Goal: Find specific page/section: Find specific page/section

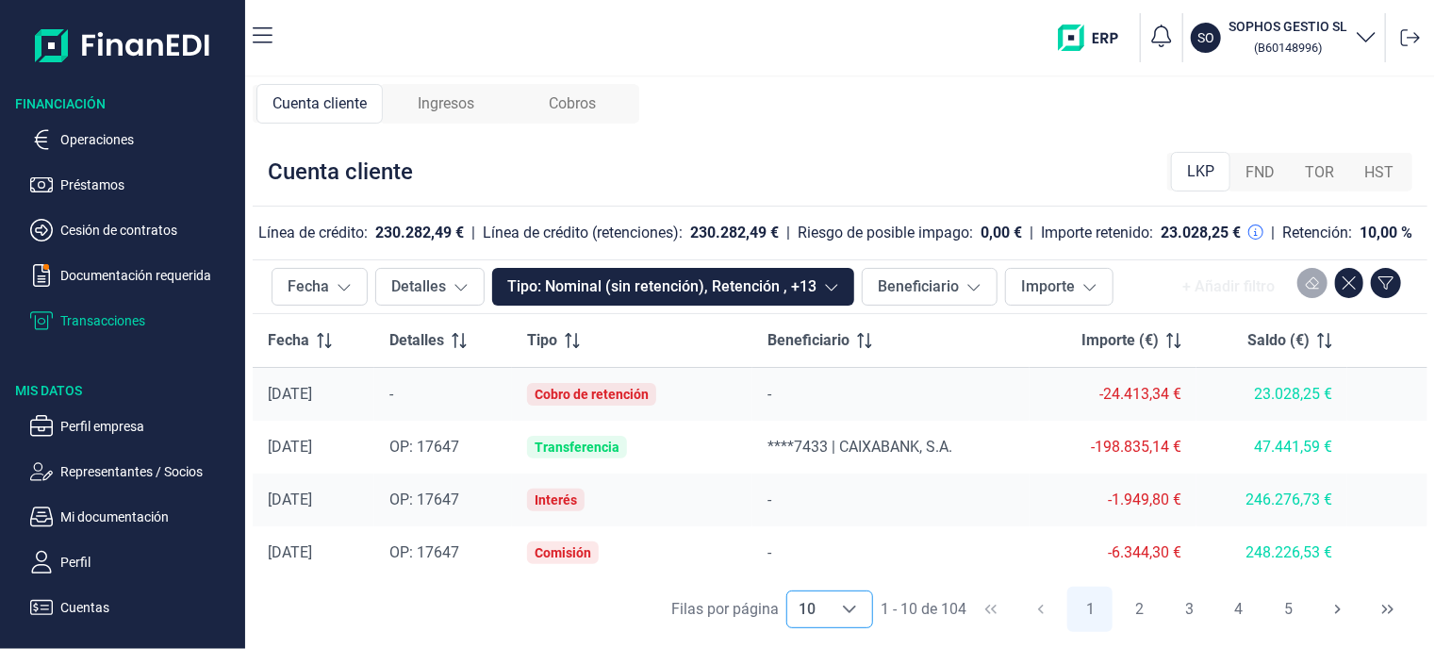
click at [852, 609] on icon "Choose" at bounding box center [849, 609] width 15 height 15
click at [838, 573] on li "100" at bounding box center [829, 567] width 87 height 45
type input "100"
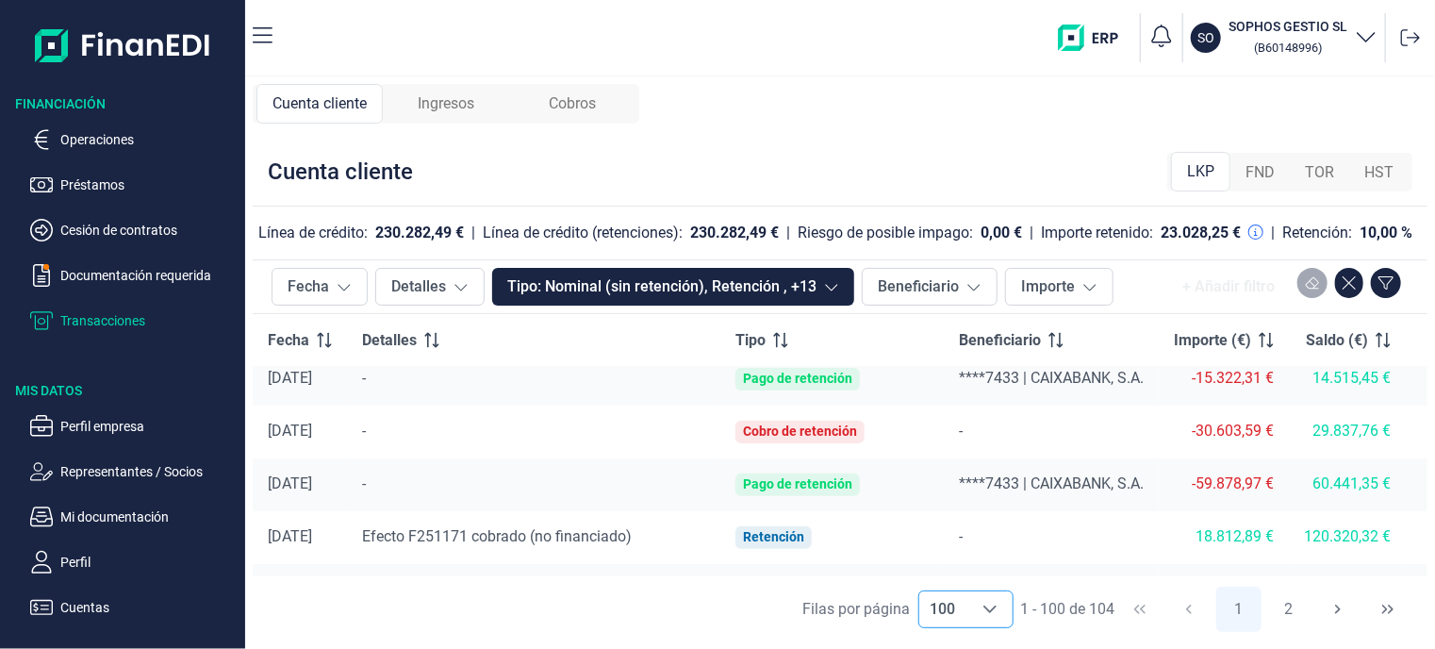
scroll to position [1697, 0]
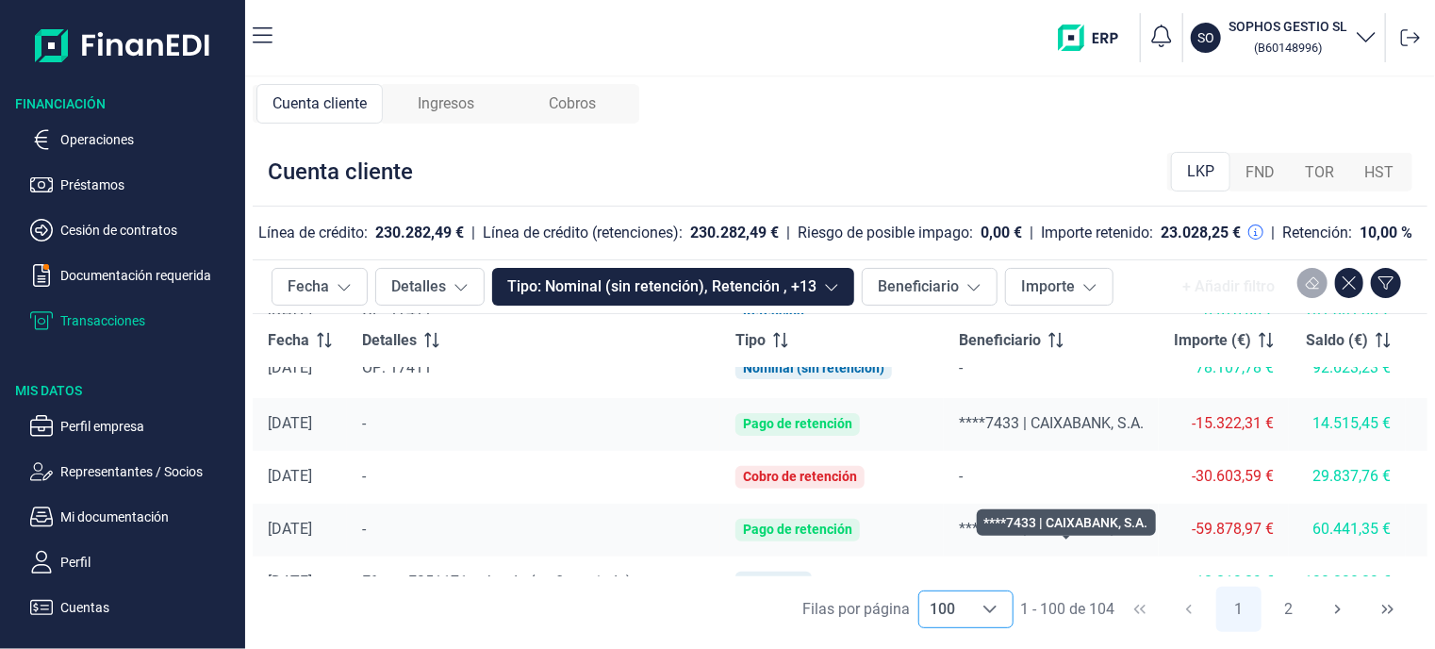
click at [1132, 538] on span "****7433 | CAIXABANK, S.A." at bounding box center [1051, 529] width 185 height 18
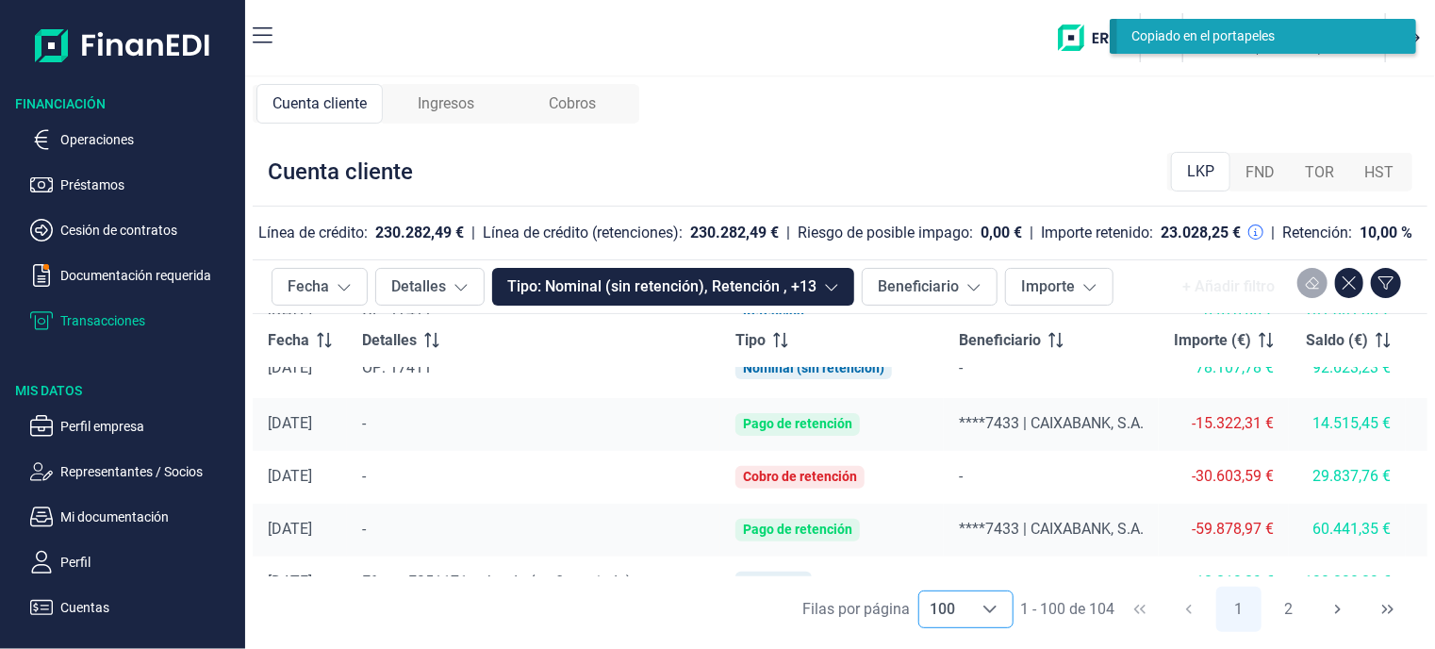
click at [461, 101] on span "Ingresos" at bounding box center [446, 103] width 57 height 23
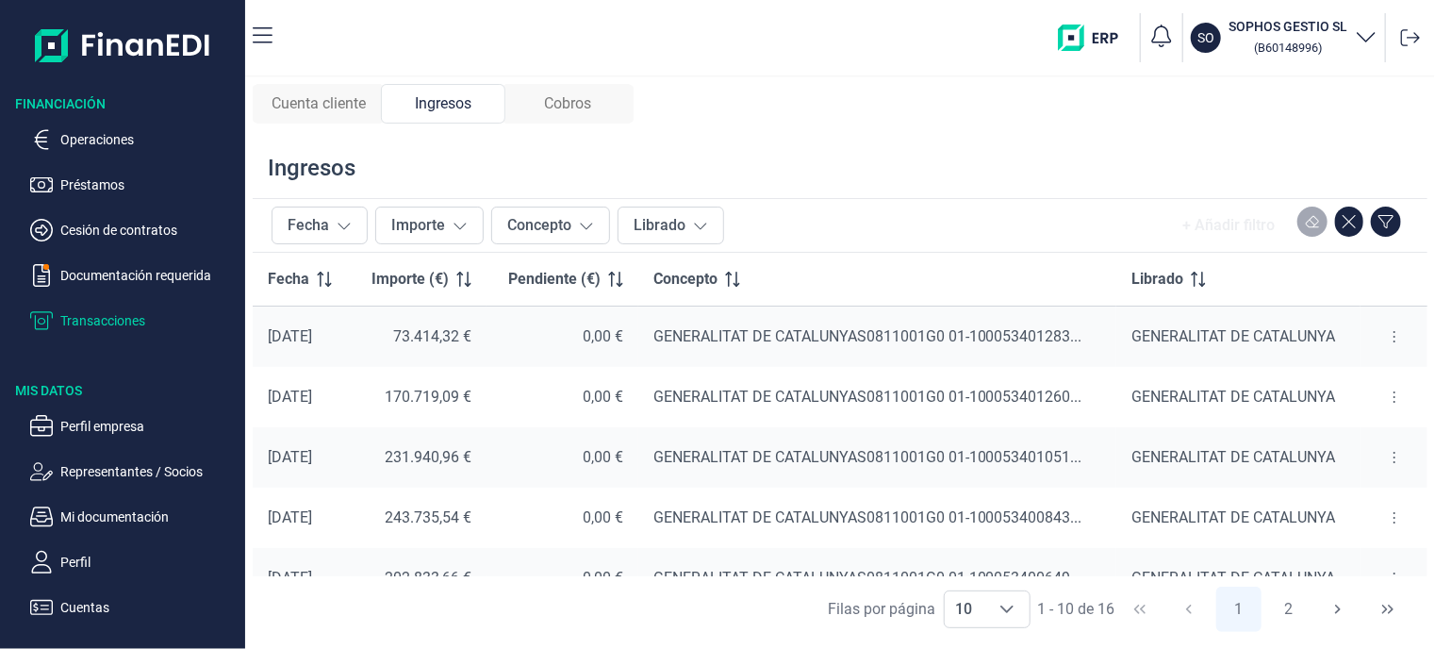
scroll to position [94, 0]
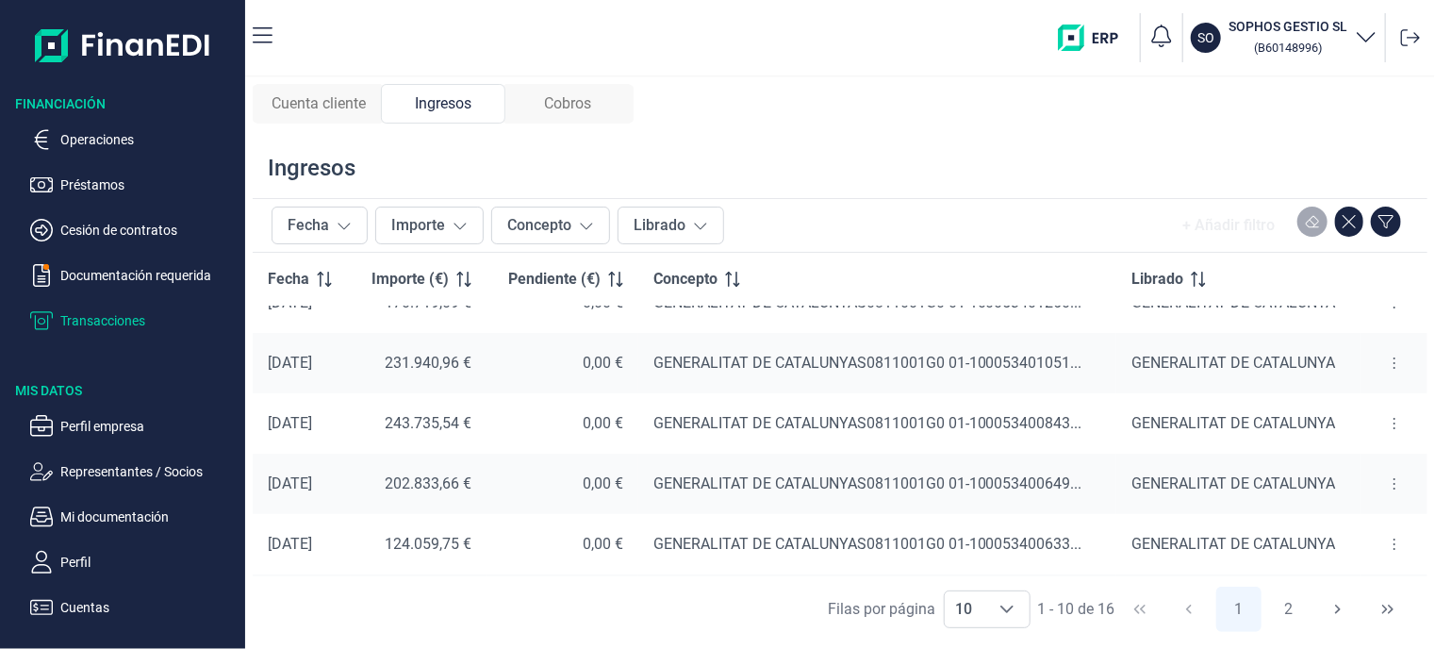
click at [1393, 424] on icon at bounding box center [1395, 423] width 4 height 15
click at [1379, 467] on span "Ver cobros" at bounding box center [1358, 469] width 63 height 19
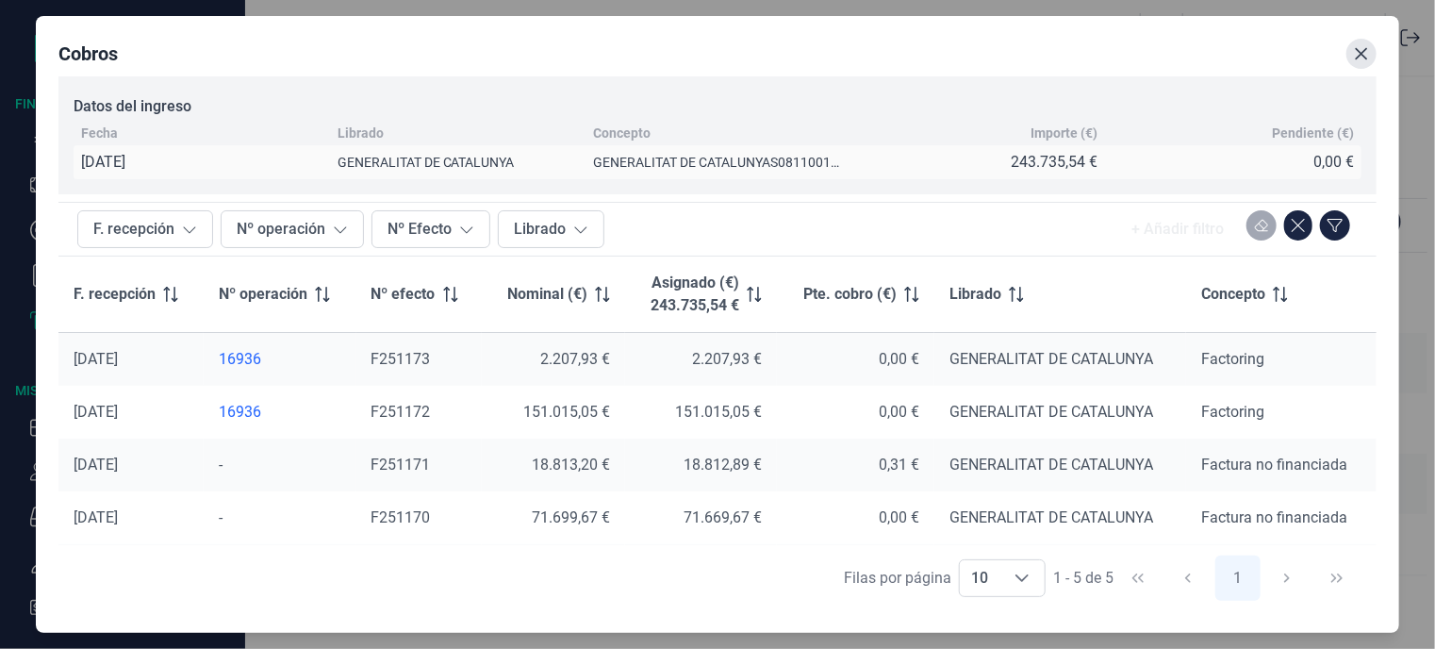
click at [1369, 52] on button "Close" at bounding box center [1361, 54] width 30 height 30
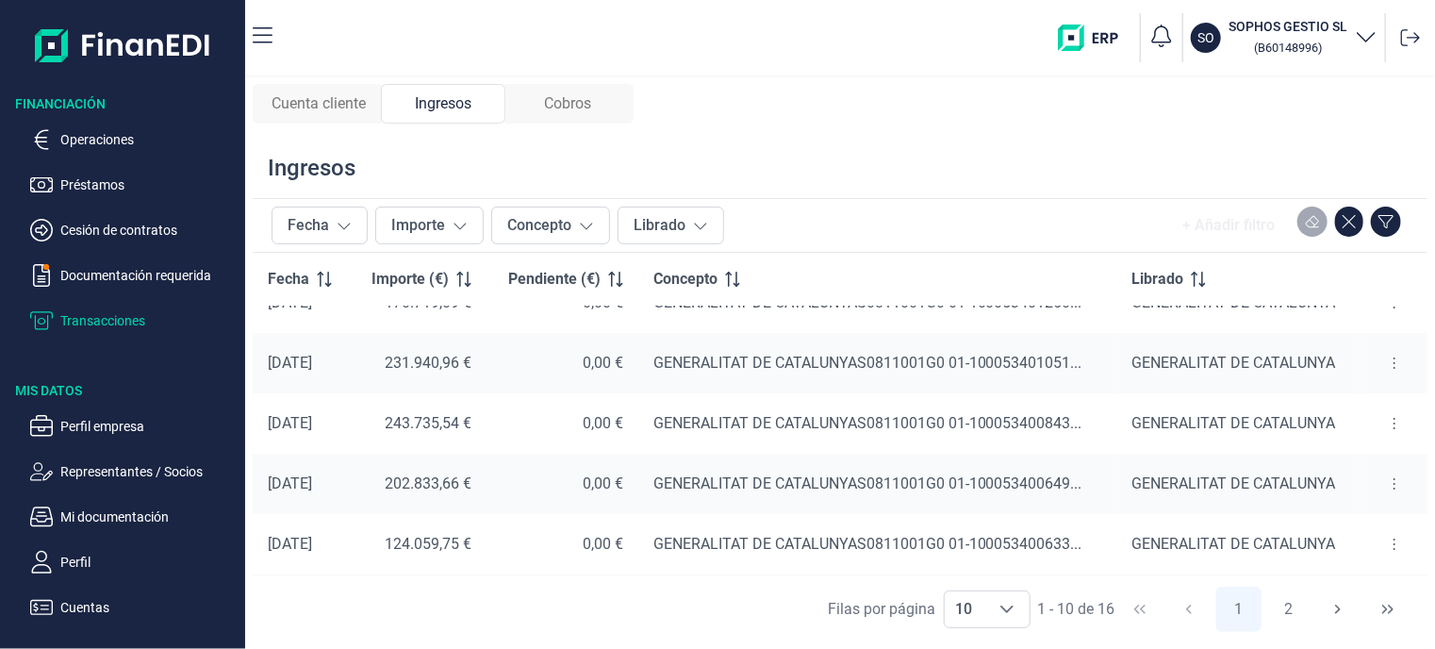
click at [362, 110] on span "Cuenta cliente" at bounding box center [319, 103] width 94 height 23
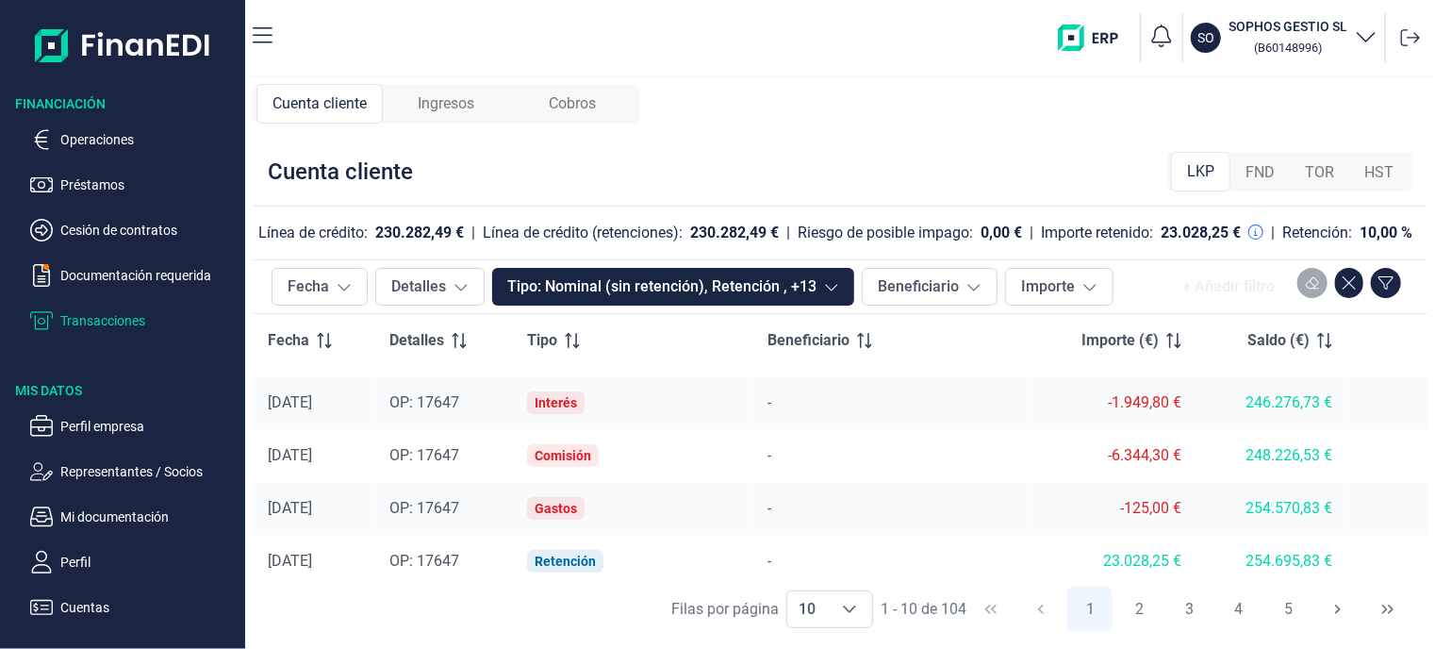
scroll to position [0, 0]
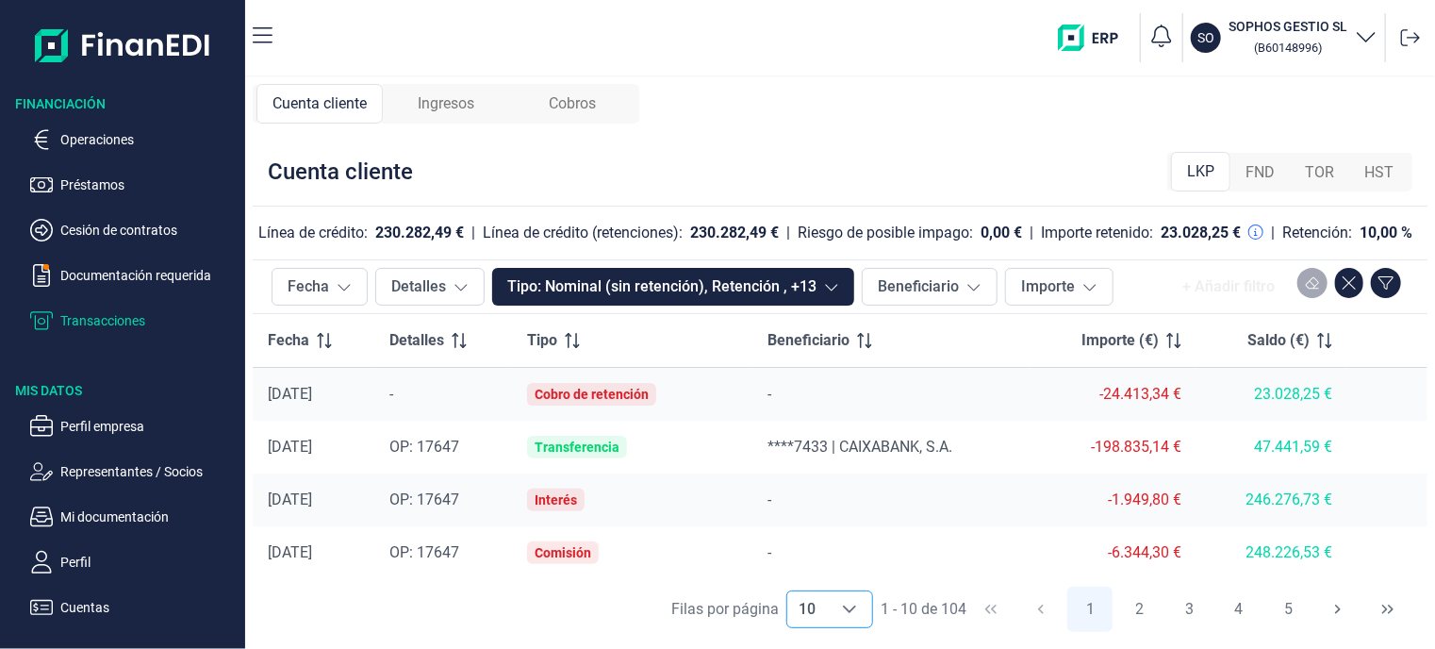
click at [853, 609] on icon "Choose" at bounding box center [849, 609] width 15 height 15
click at [836, 561] on li "100" at bounding box center [829, 567] width 87 height 45
type input "100"
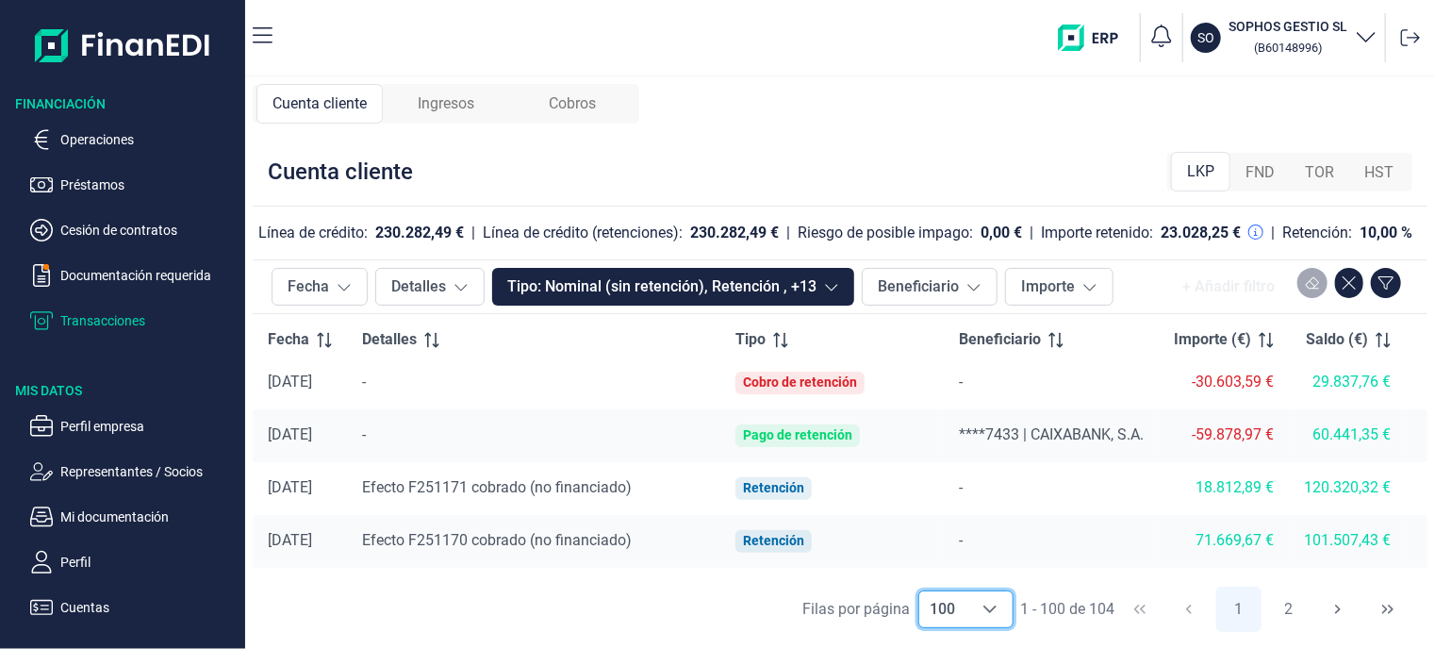
scroll to position [1697, 0]
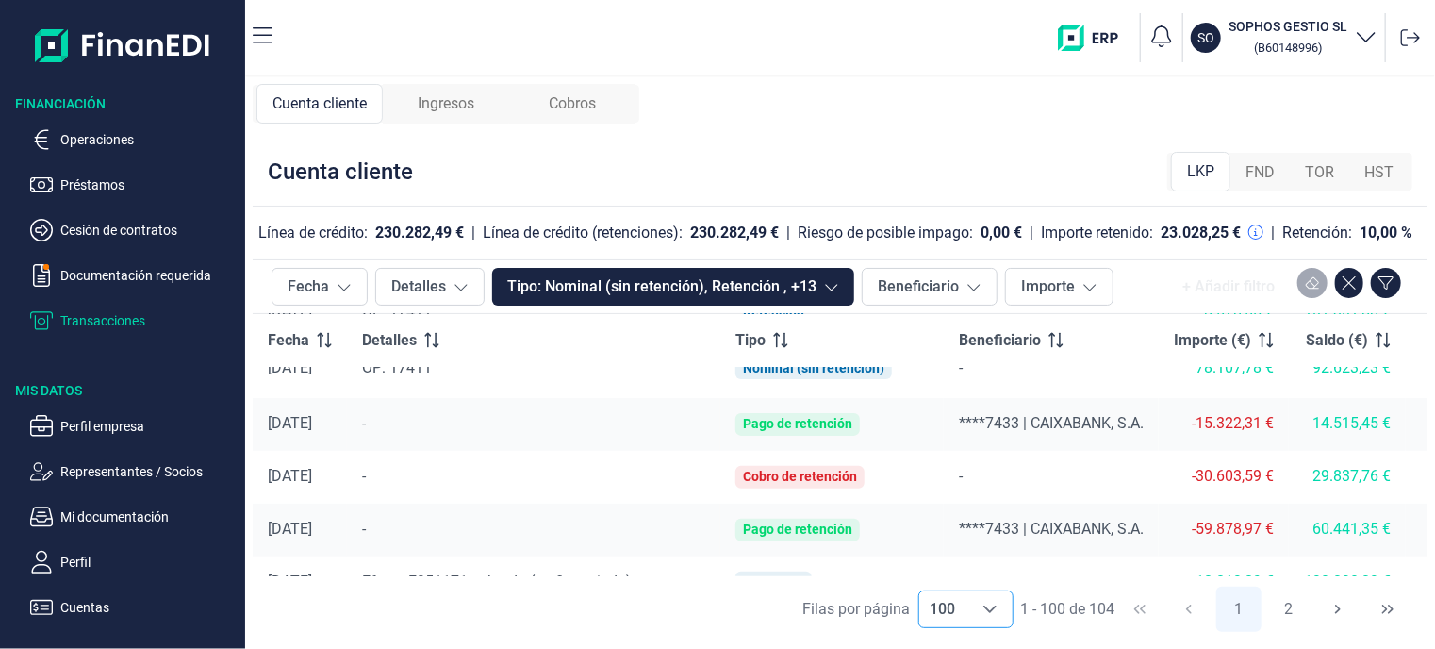
click at [1308, 498] on td "29.837,76 €" at bounding box center [1347, 477] width 117 height 53
click at [1109, 189] on div "Cuenta cliente LKP FND TOR HST" at bounding box center [840, 172] width 1175 height 69
click at [461, 112] on span "Ingresos" at bounding box center [446, 103] width 57 height 23
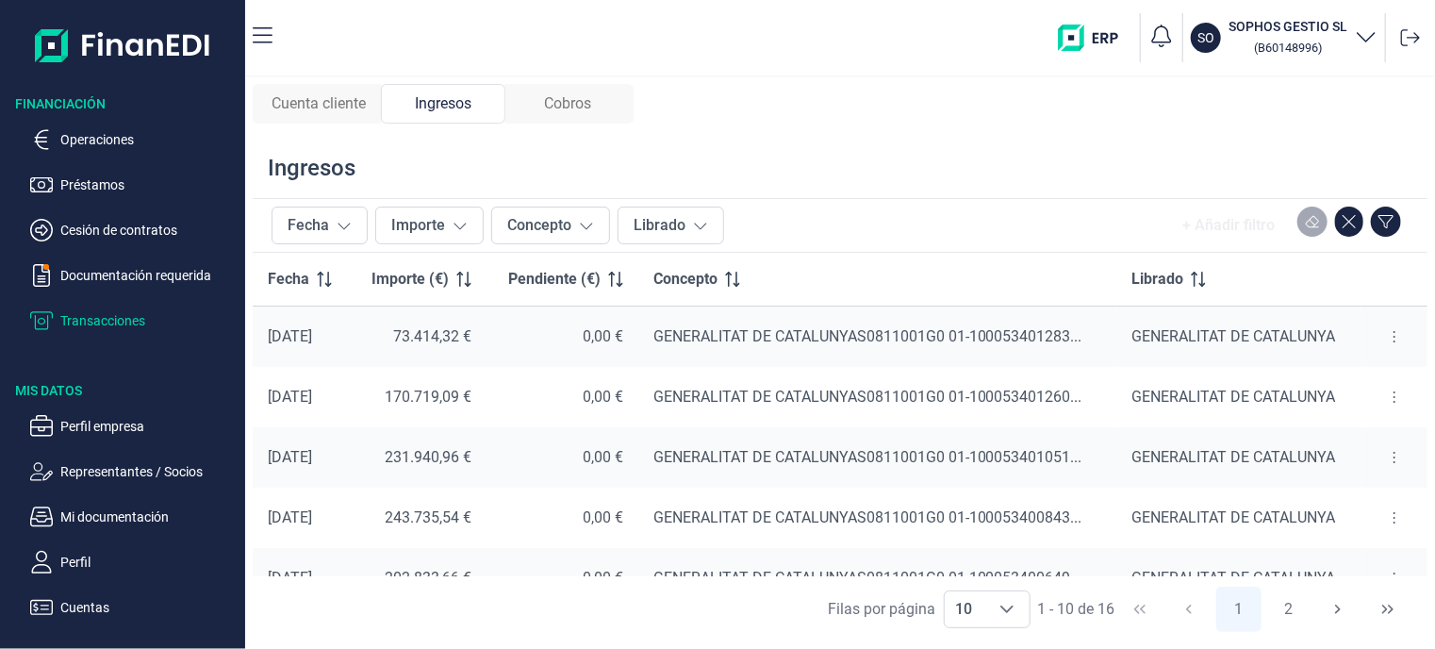
click at [443, 458] on div "231.940,96 €" at bounding box center [419, 457] width 106 height 19
click at [1393, 457] on icon at bounding box center [1395, 457] width 4 height 15
click at [1380, 502] on span "Ver cobros" at bounding box center [1358, 503] width 63 height 19
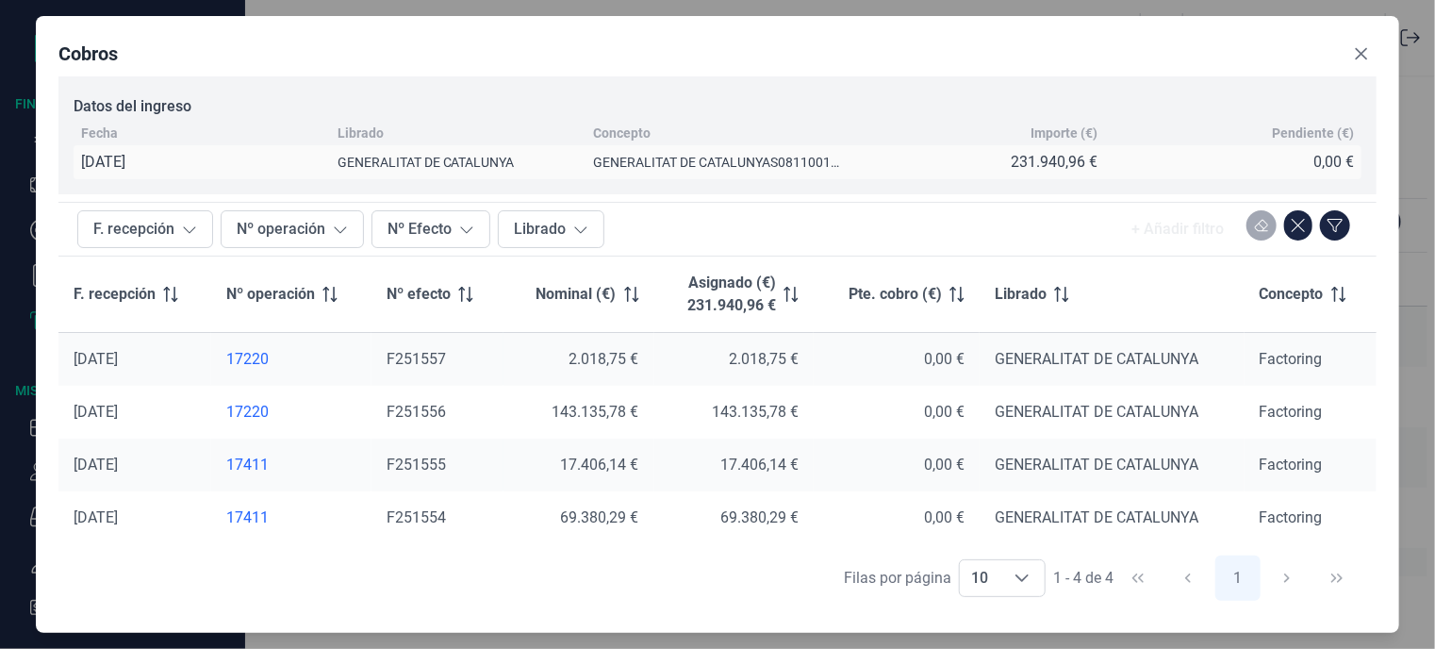
click at [1364, 49] on icon "Close" at bounding box center [1362, 54] width 12 height 12
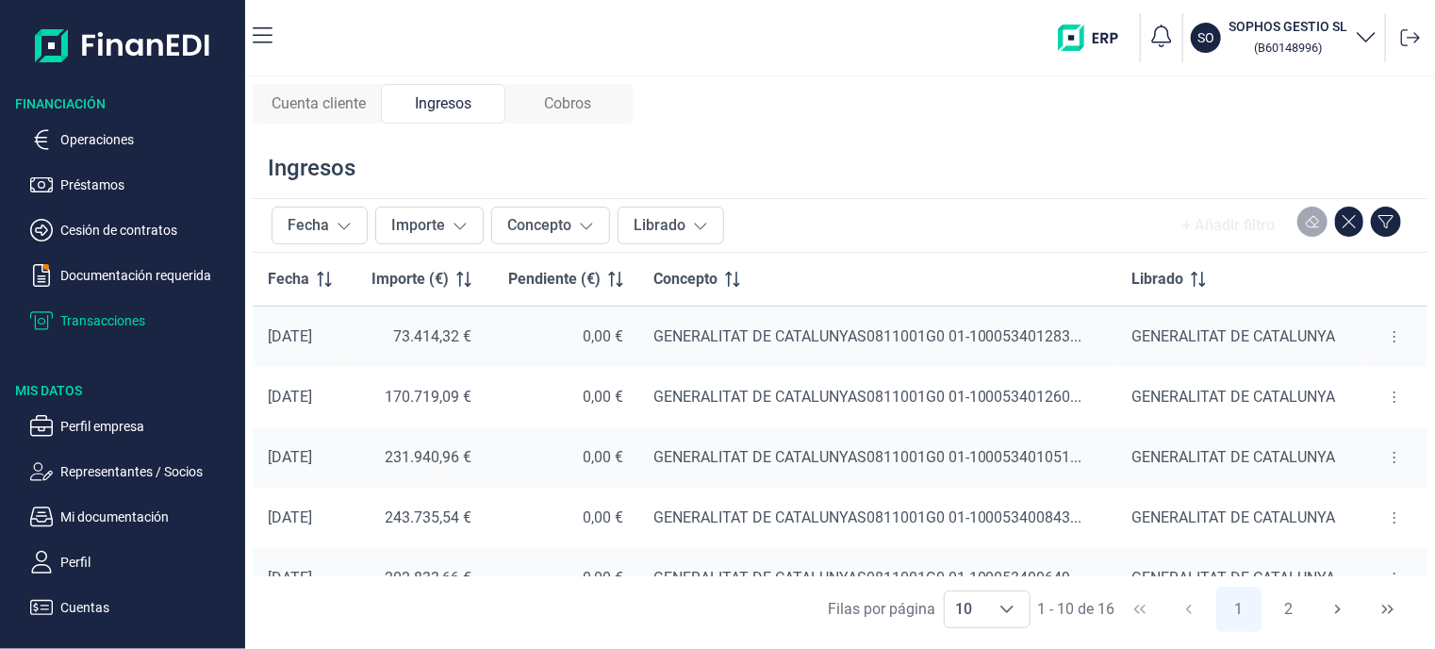
click at [620, 448] on div "0,00 €" at bounding box center [563, 457] width 122 height 19
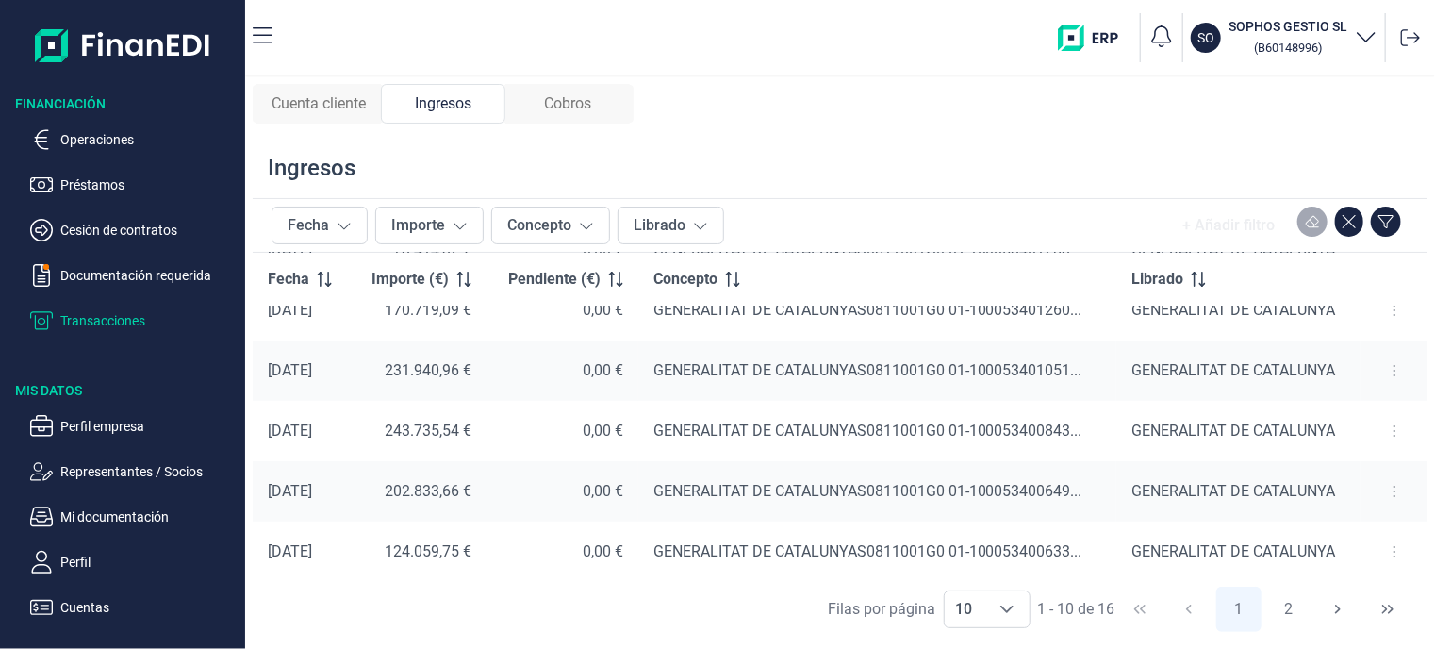
scroll to position [49, 0]
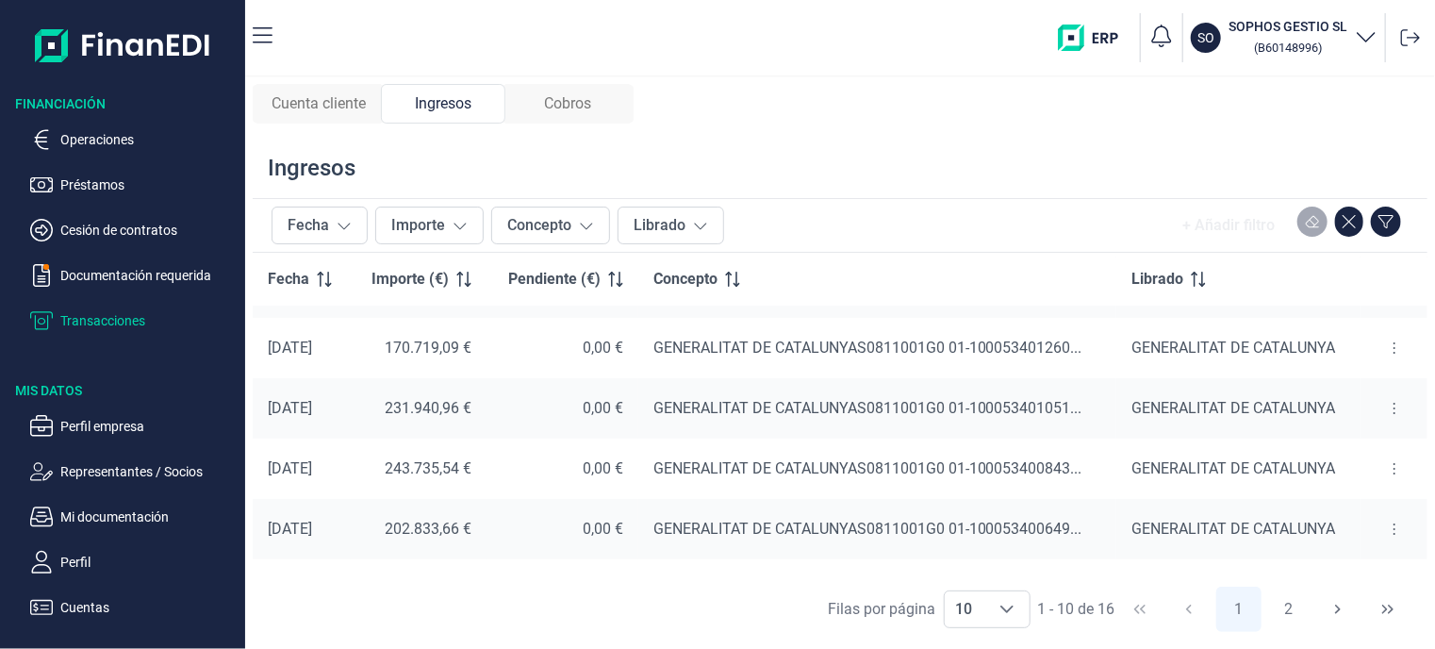
click at [895, 124] on div "Cuenta cliente Ingresos Cobros Ingresos Fecha Importe Concepto Librado + Añadir…" at bounding box center [840, 362] width 1190 height 571
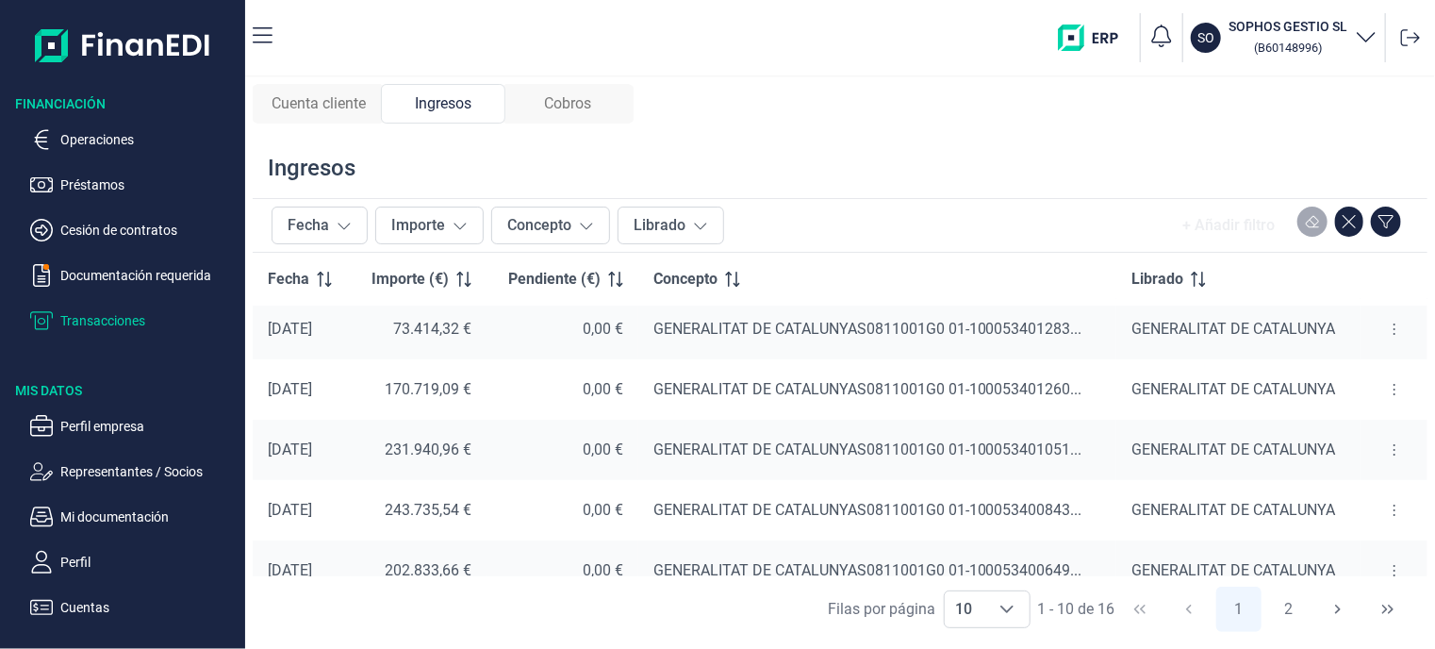
scroll to position [0, 0]
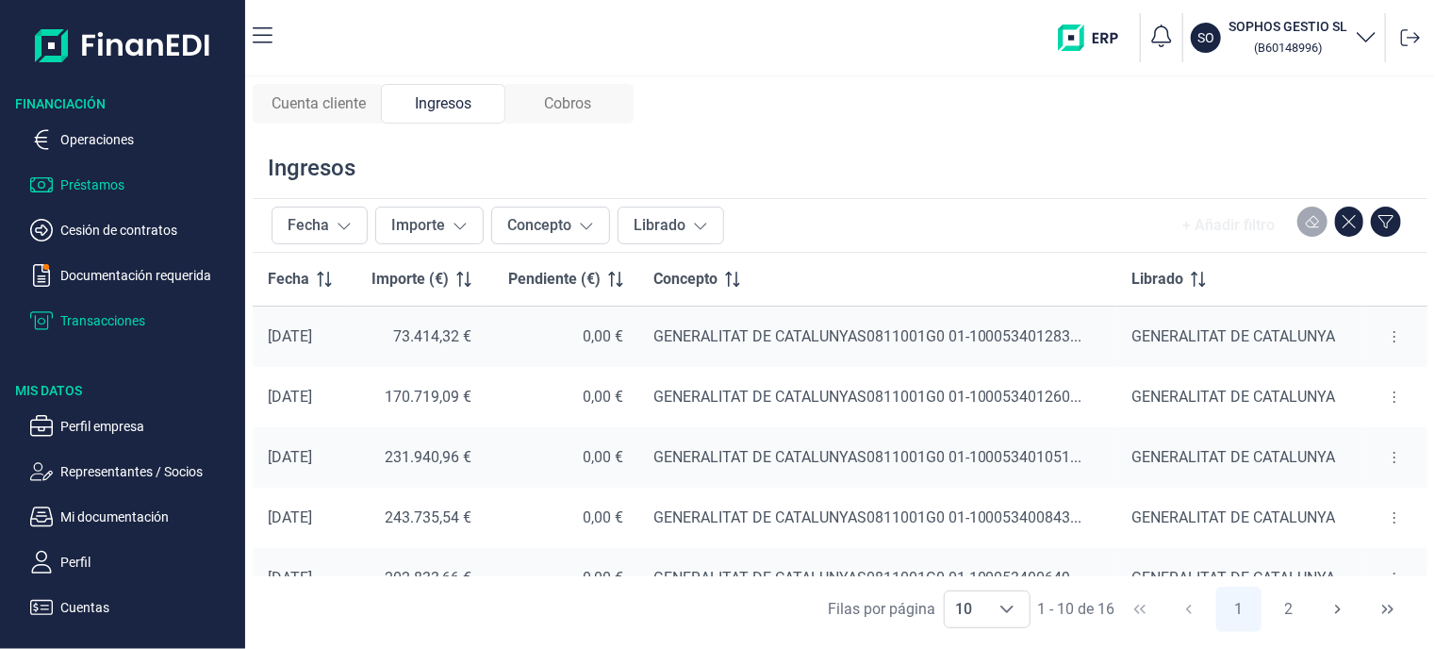
click at [112, 183] on p "Préstamos" at bounding box center [148, 184] width 177 height 23
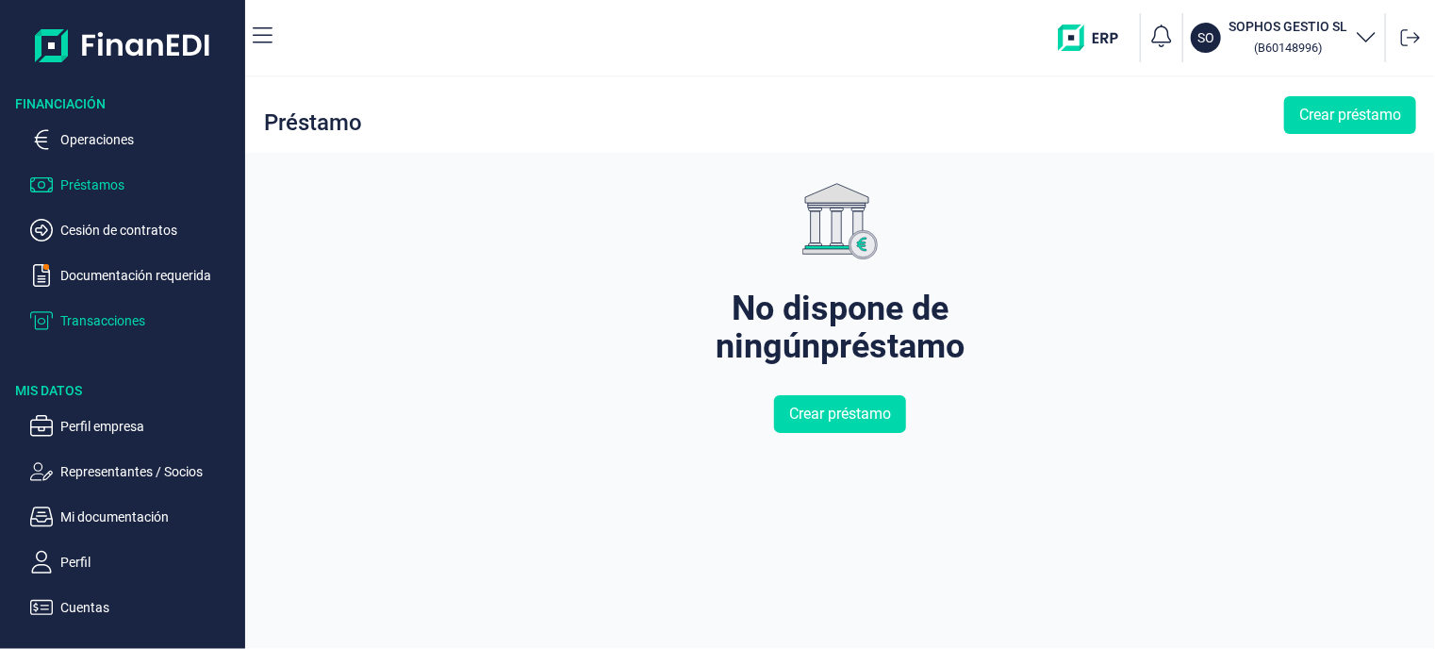
click at [143, 319] on p "Transacciones" at bounding box center [148, 320] width 177 height 23
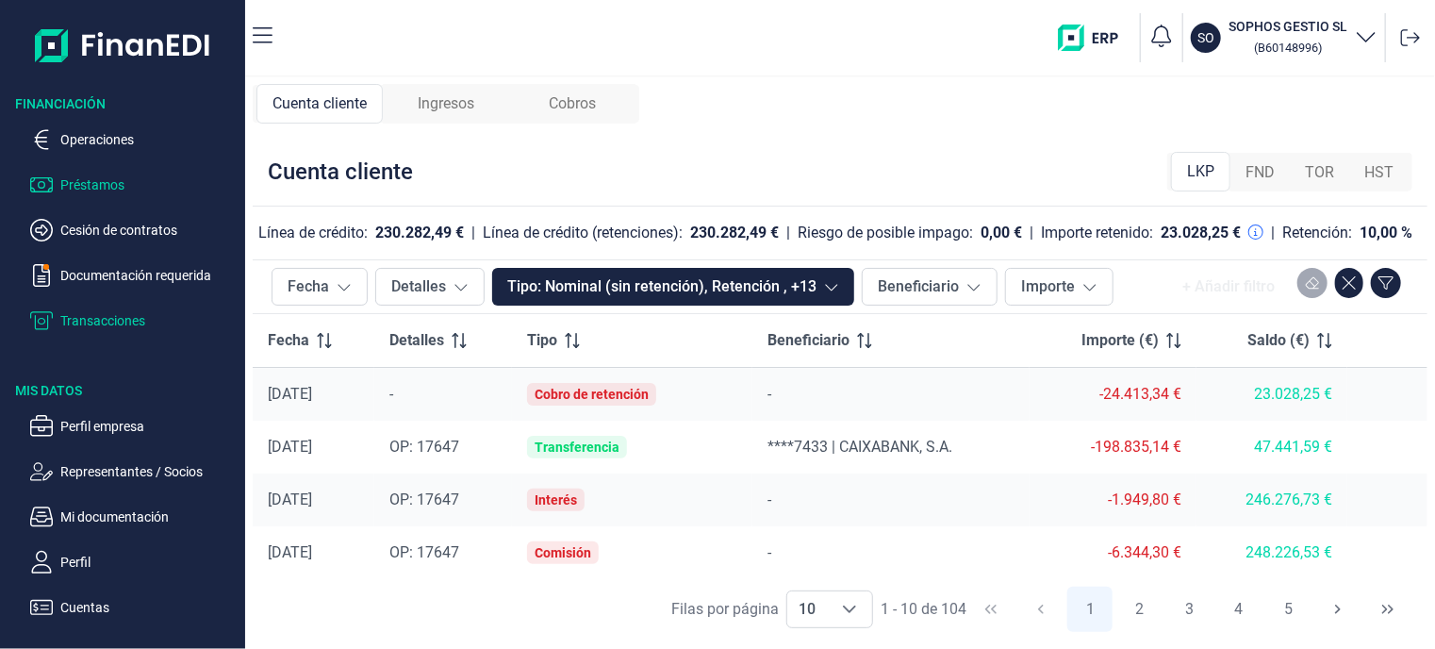
click at [108, 180] on p "Préstamos" at bounding box center [148, 184] width 177 height 23
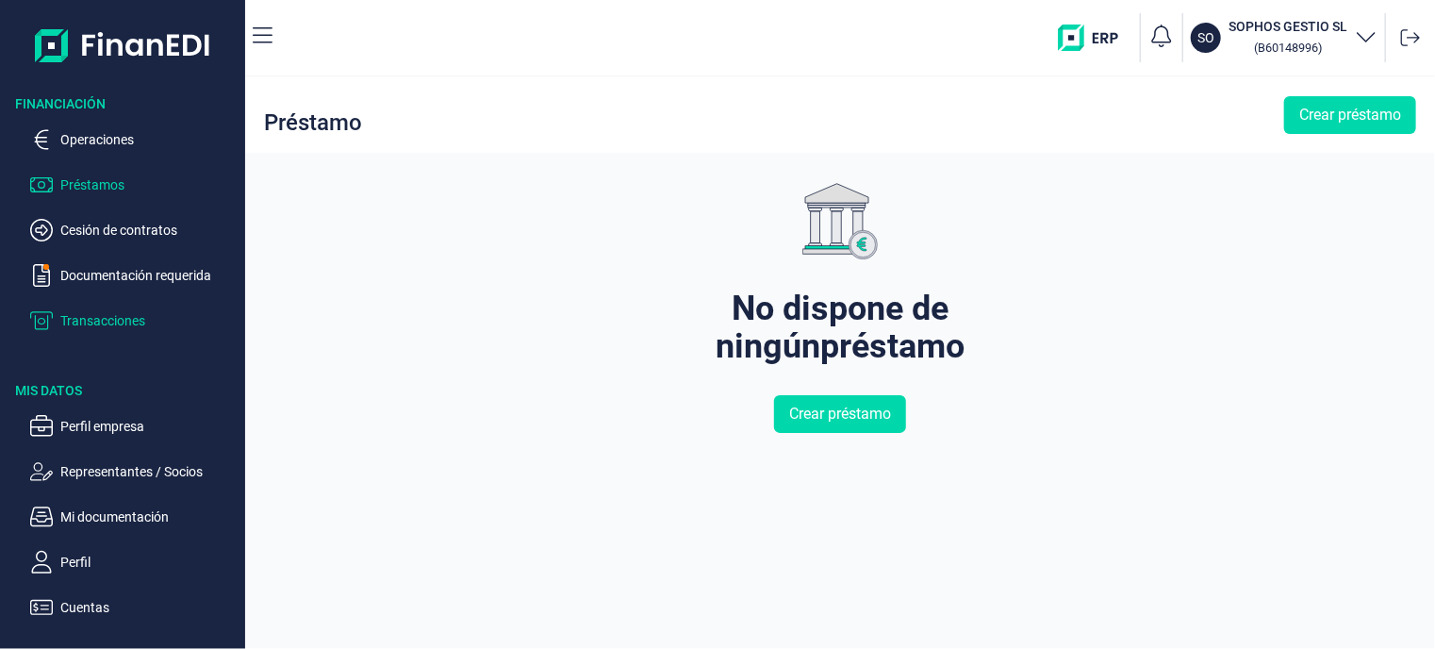
click at [151, 316] on p "Transacciones" at bounding box center [148, 320] width 177 height 23
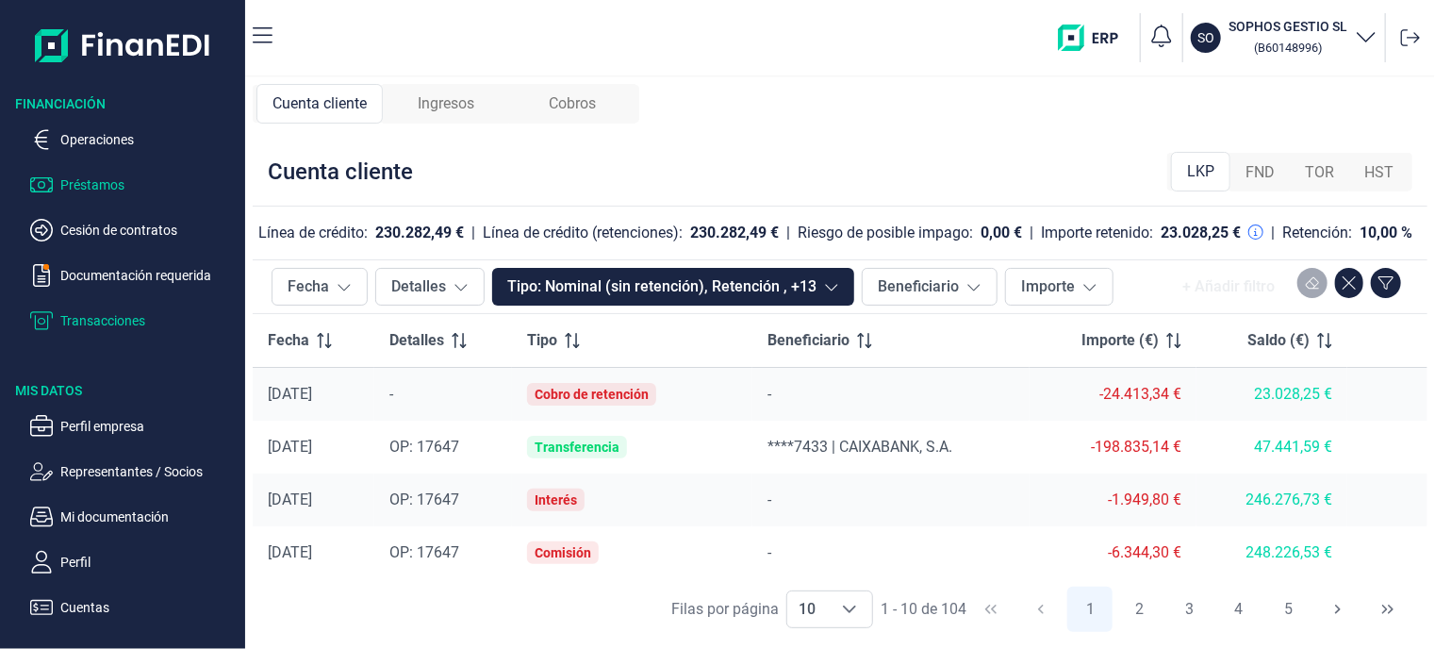
click at [75, 184] on p "Préstamos" at bounding box center [148, 184] width 177 height 23
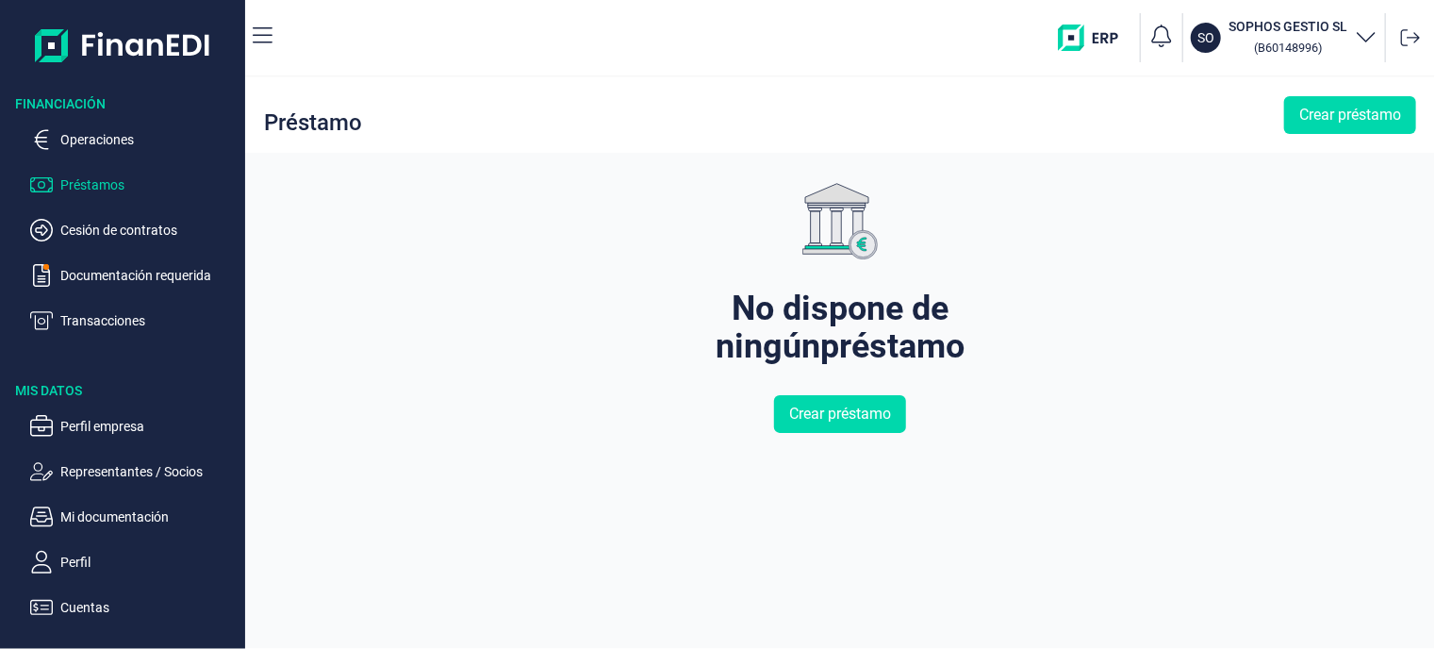
click at [74, 184] on p "Préstamos" at bounding box center [148, 184] width 177 height 23
click at [107, 322] on p "Transacciones" at bounding box center [148, 320] width 177 height 23
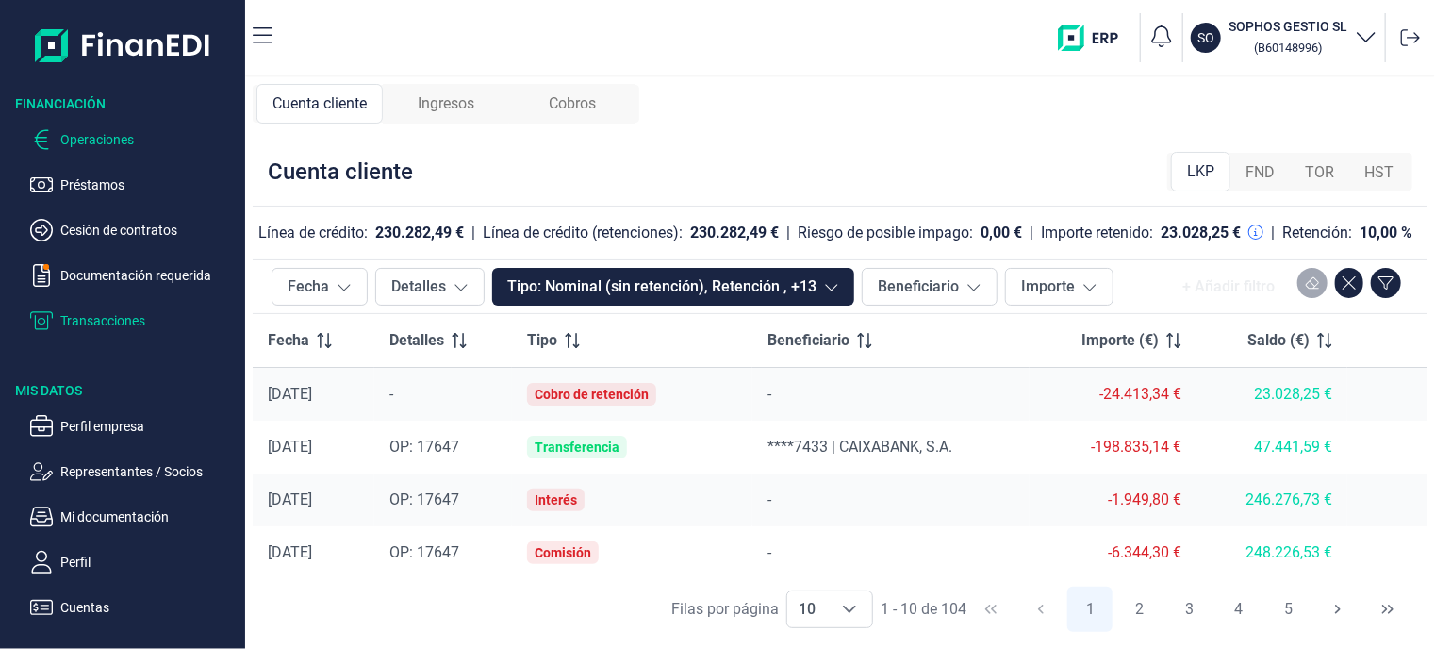
click at [105, 139] on p "Operaciones" at bounding box center [148, 139] width 177 height 23
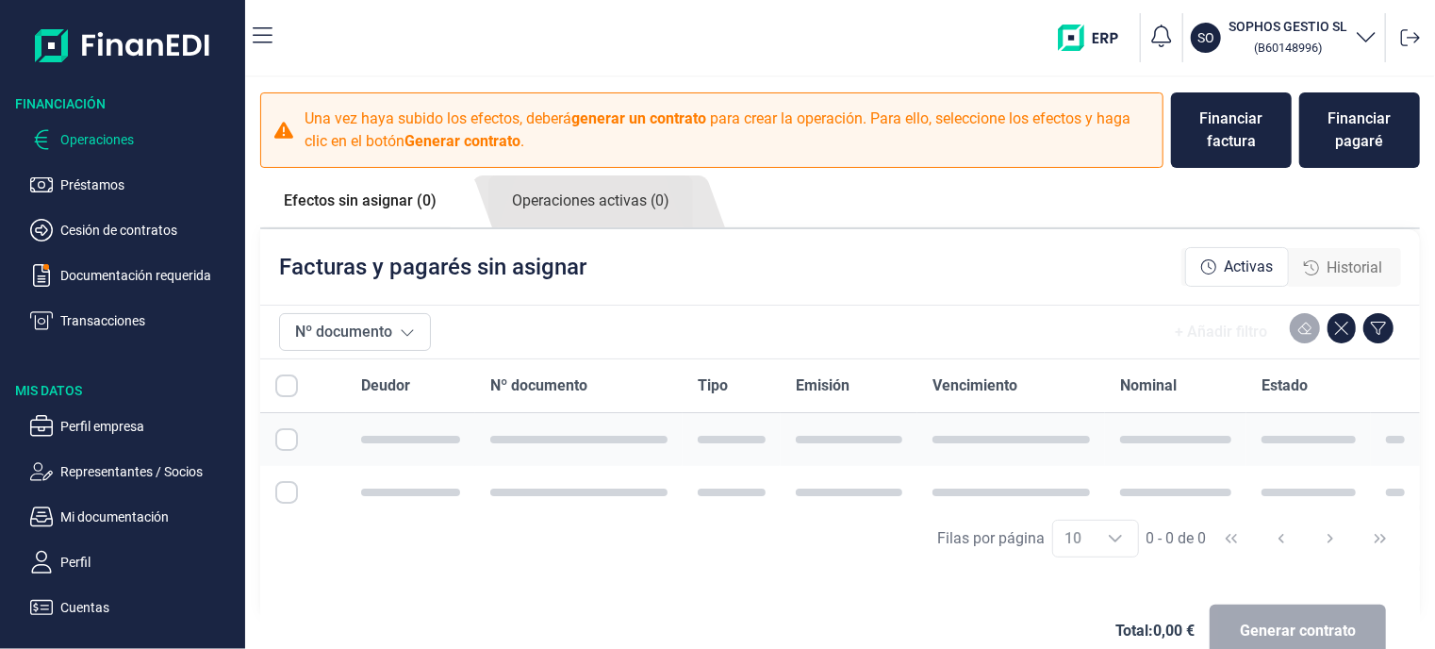
checkbox input "true"
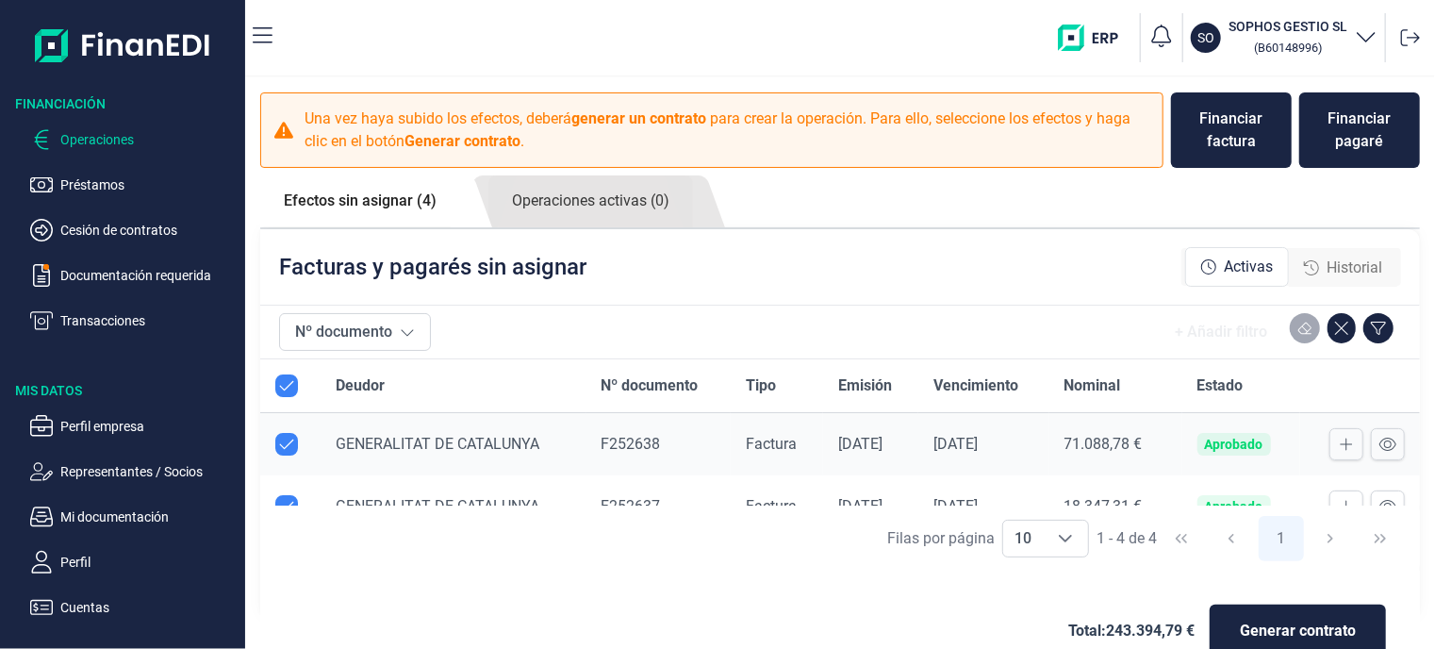
checkbox input "true"
click at [94, 184] on p "Préstamos" at bounding box center [148, 184] width 177 height 23
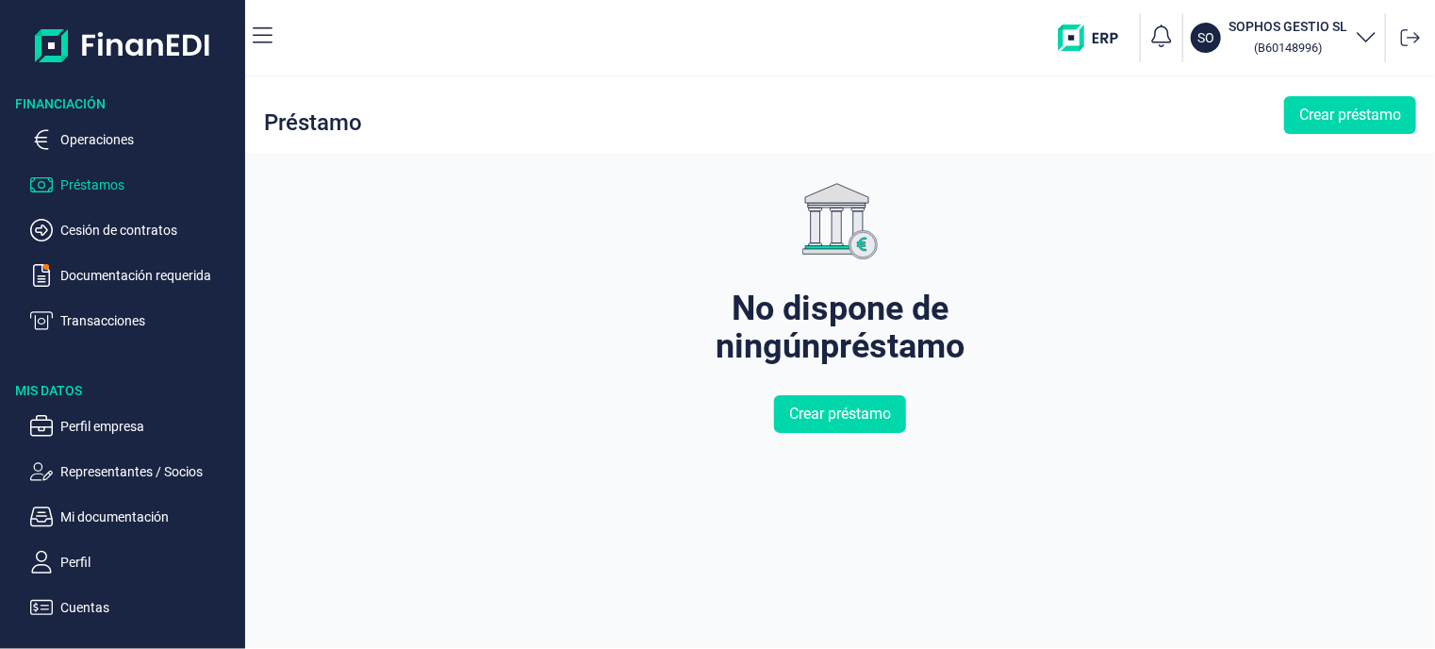
click at [1110, 40] on img "button" at bounding box center [1095, 38] width 74 height 26
click at [143, 228] on p "Cesión de contratos" at bounding box center [148, 230] width 177 height 23
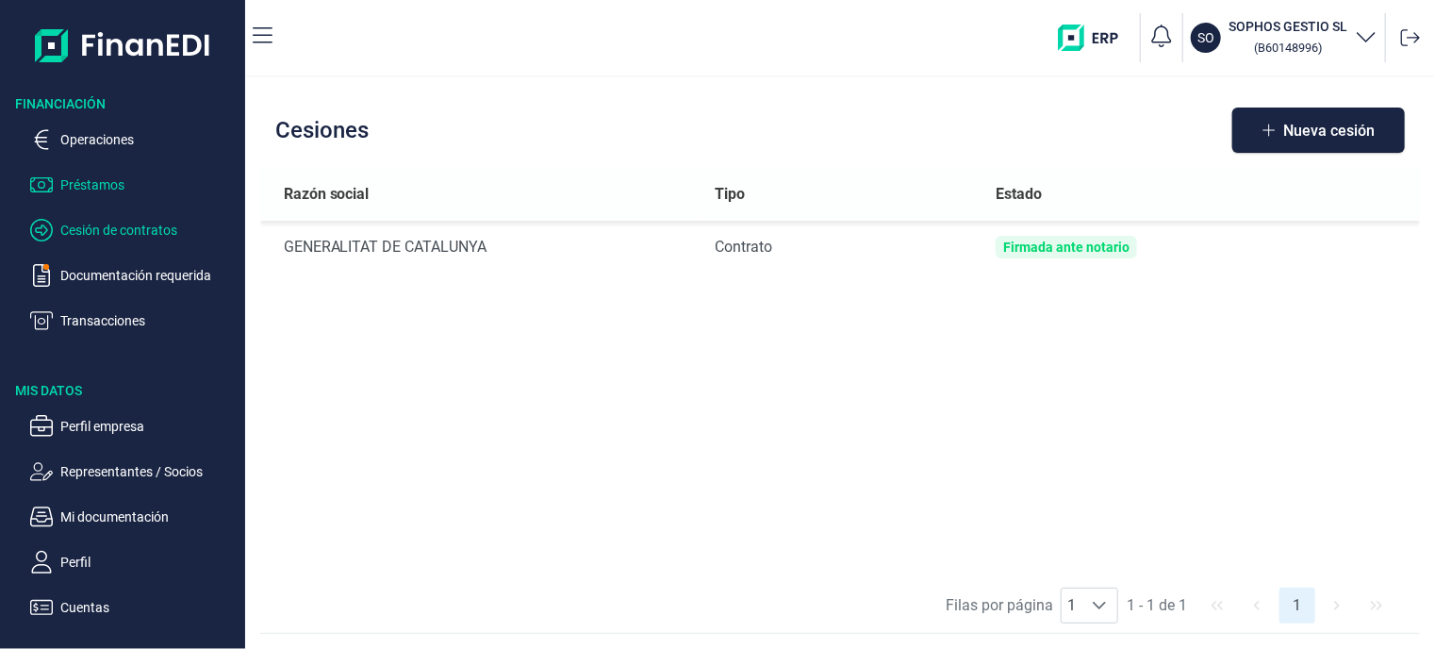
click at [79, 181] on p "Préstamos" at bounding box center [148, 184] width 177 height 23
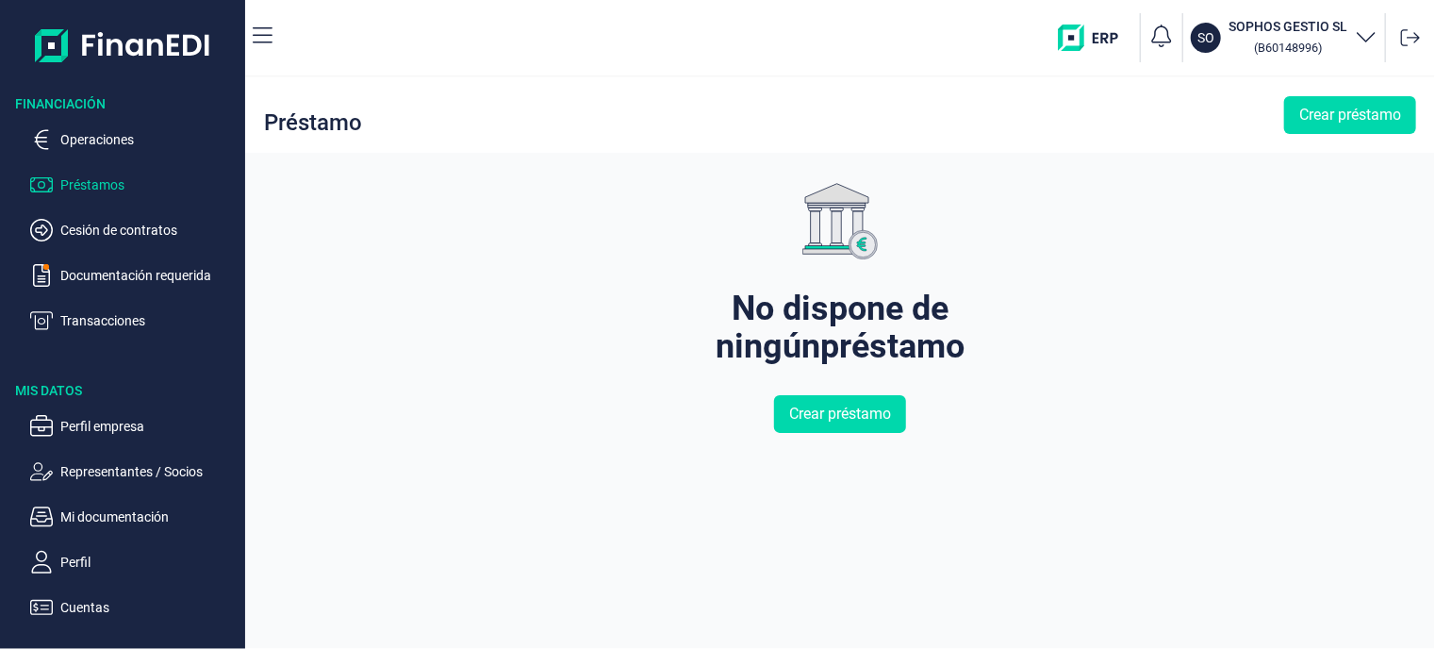
click at [1366, 33] on icon "button" at bounding box center [1366, 36] width 23 height 23
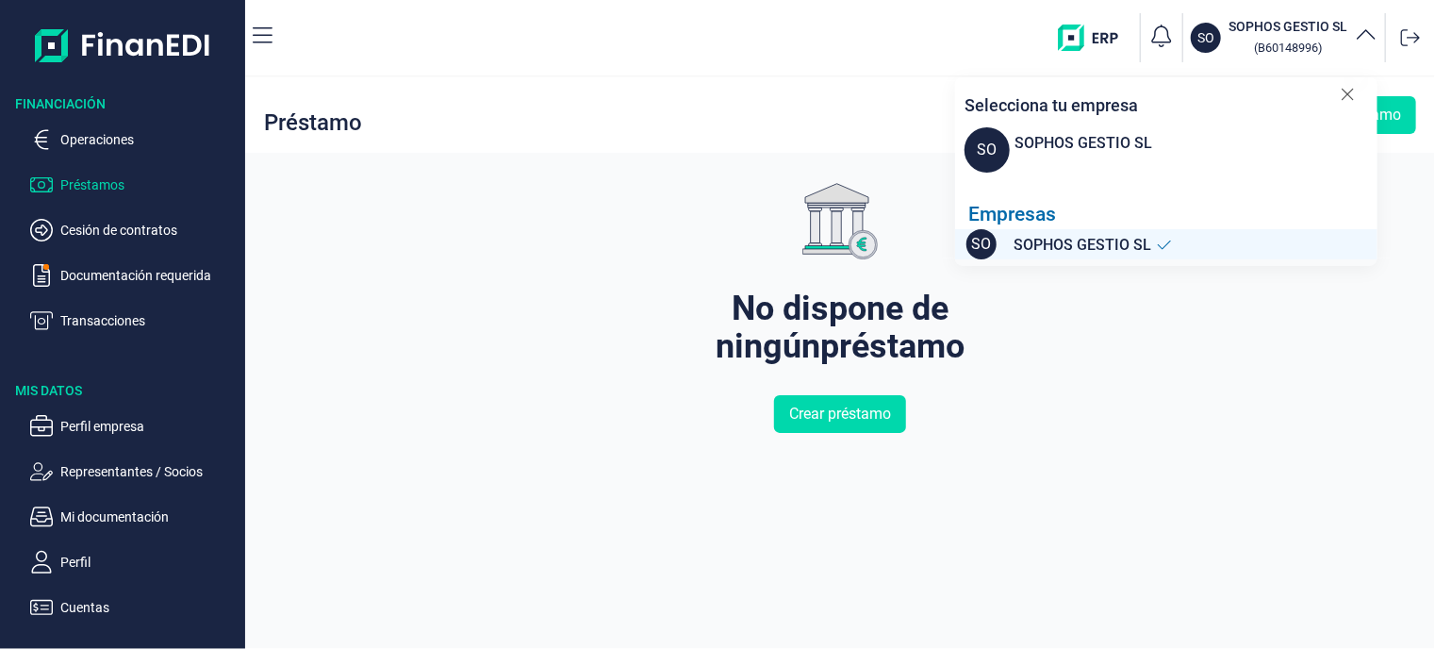
click at [1366, 33] on icon "button" at bounding box center [1366, 36] width 23 height 23
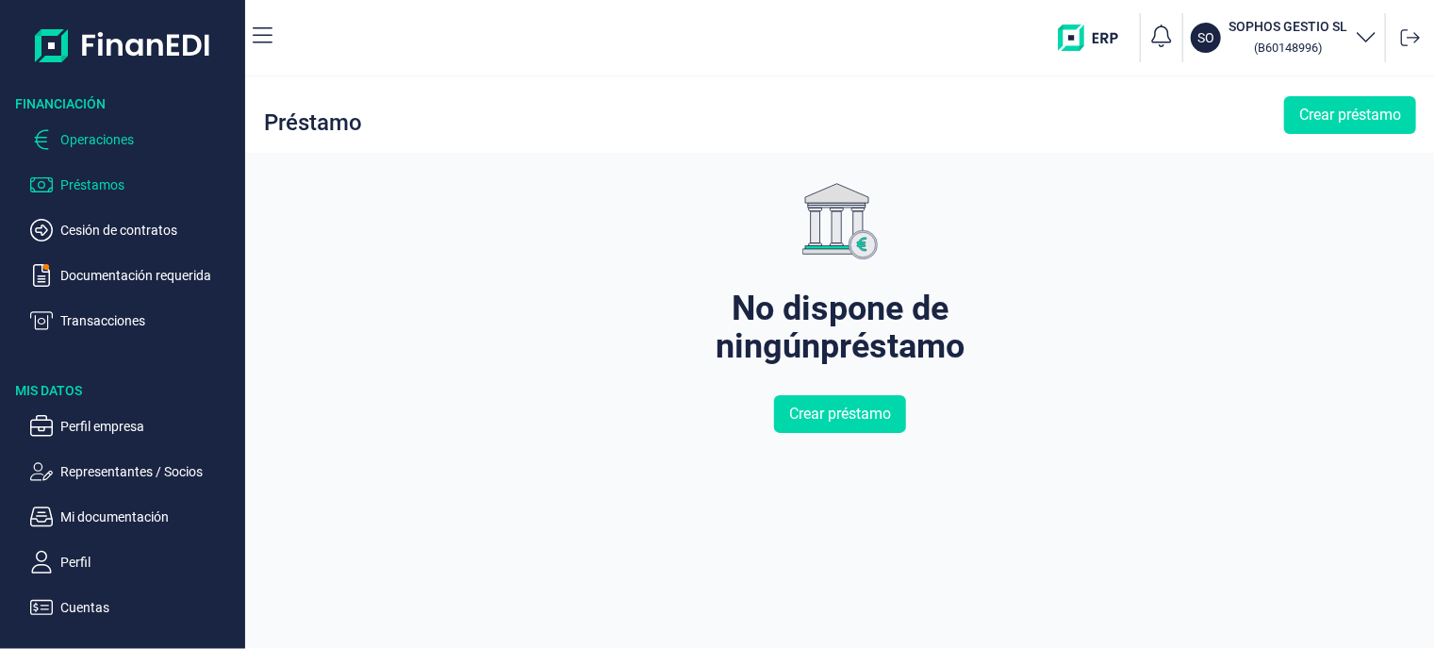
click at [105, 139] on p "Operaciones" at bounding box center [148, 139] width 177 height 23
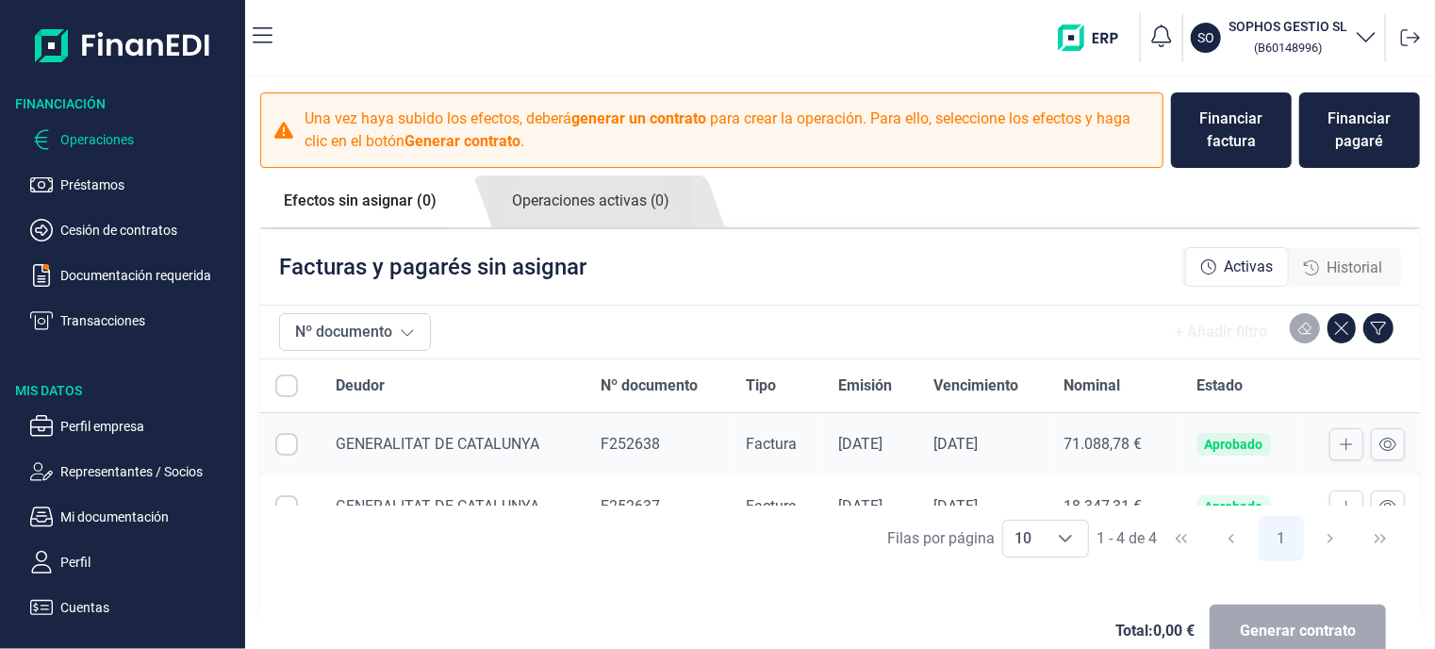
checkbox input "true"
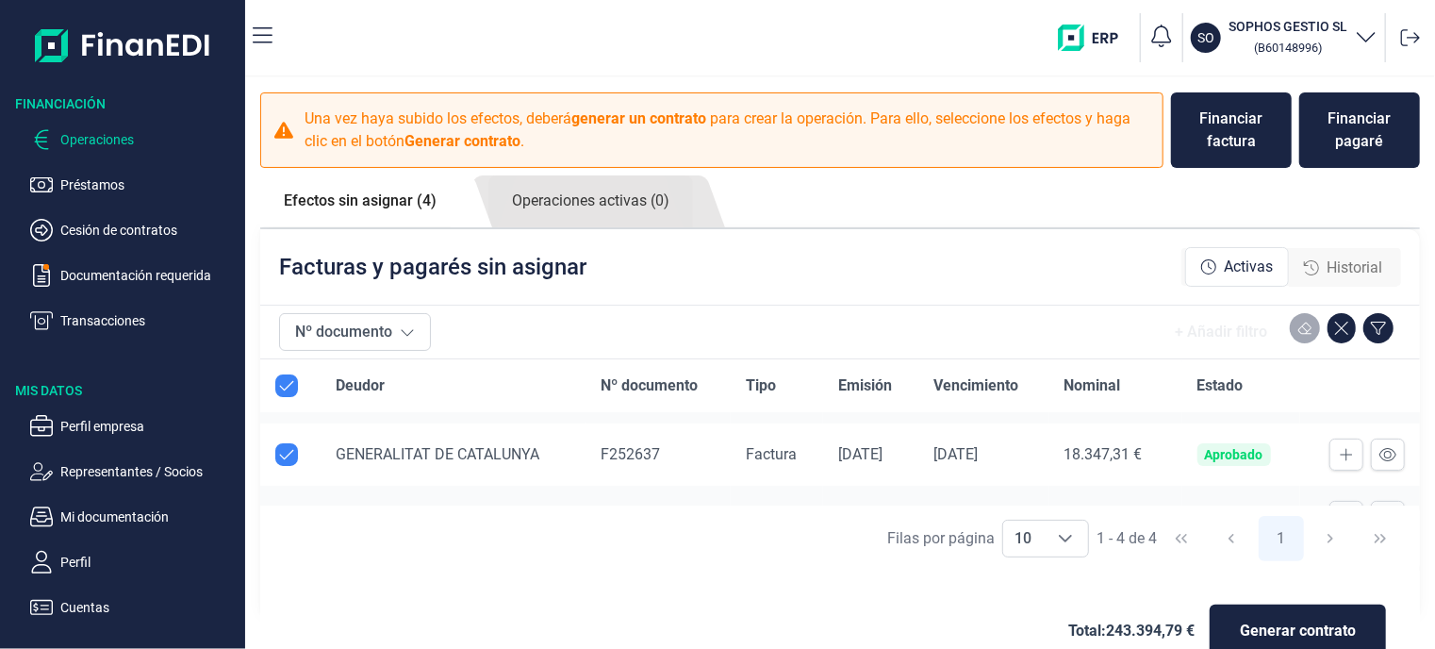
scroll to position [94, 0]
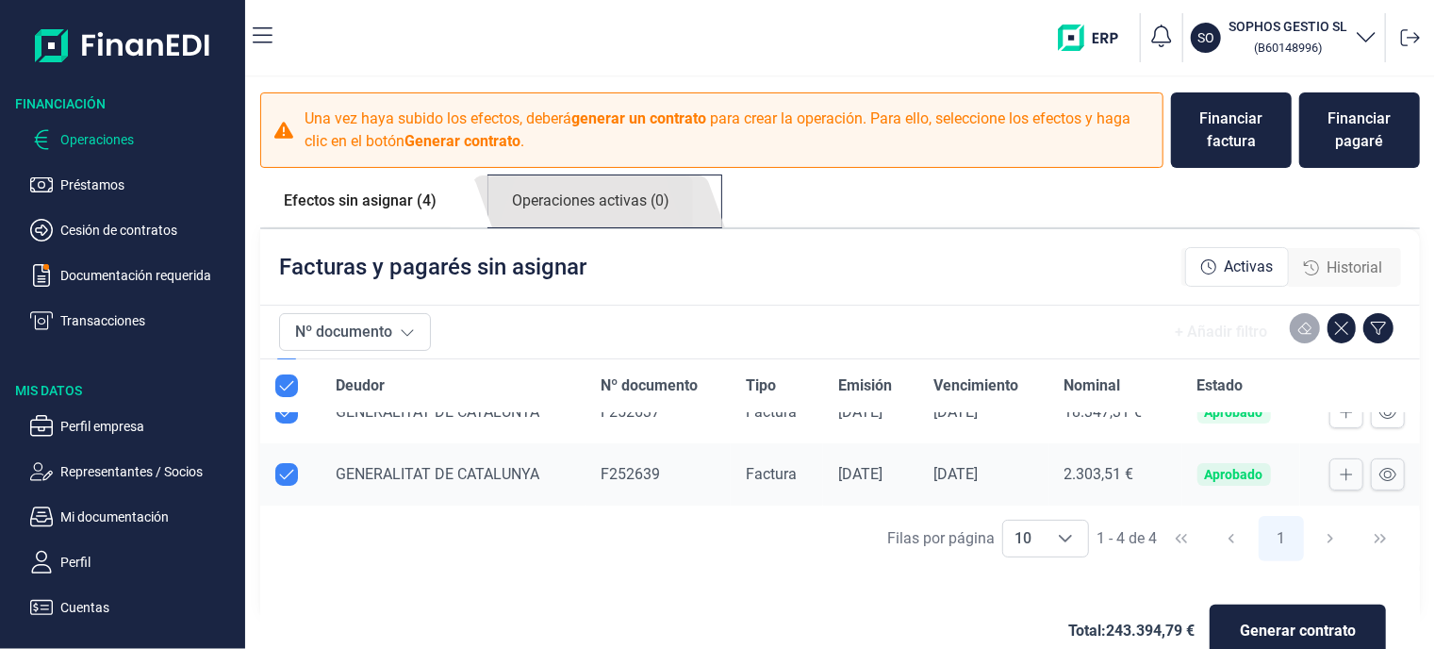
click at [599, 201] on link "Operaciones activas (0)" at bounding box center [590, 201] width 205 height 52
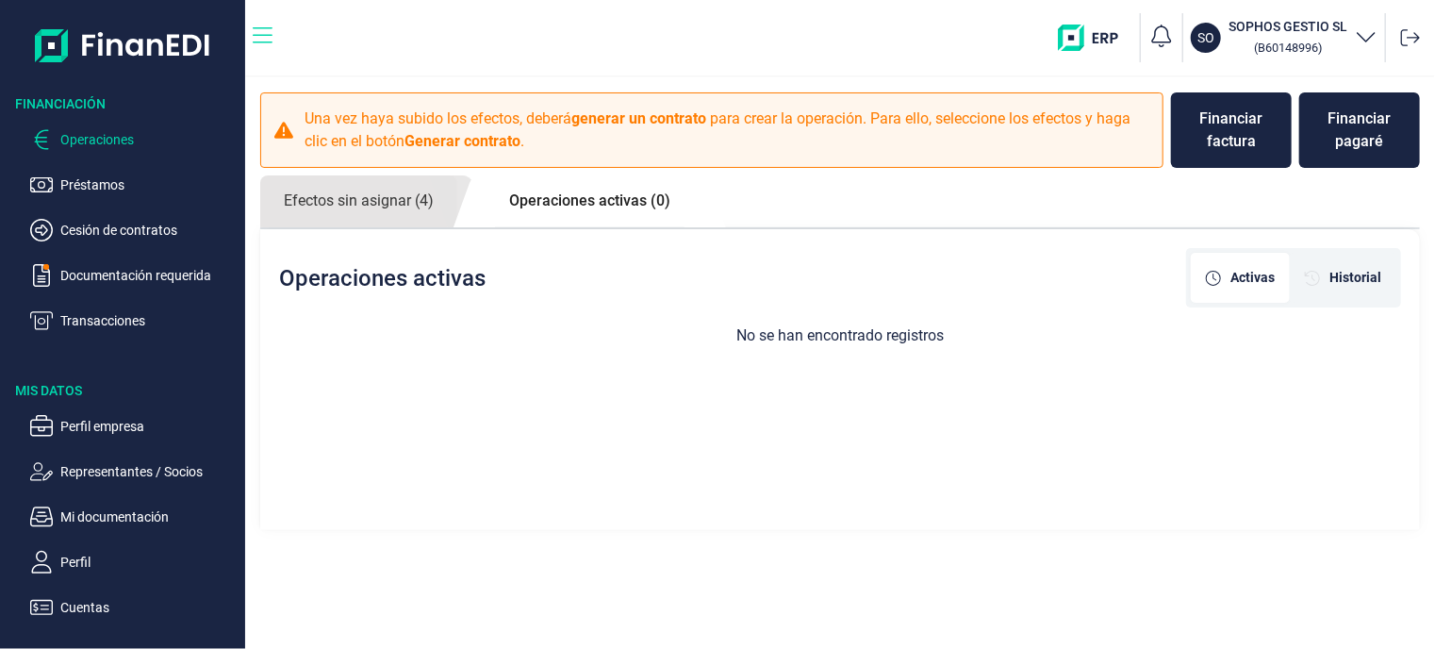
click at [269, 30] on icon "button" at bounding box center [263, 36] width 20 height 23
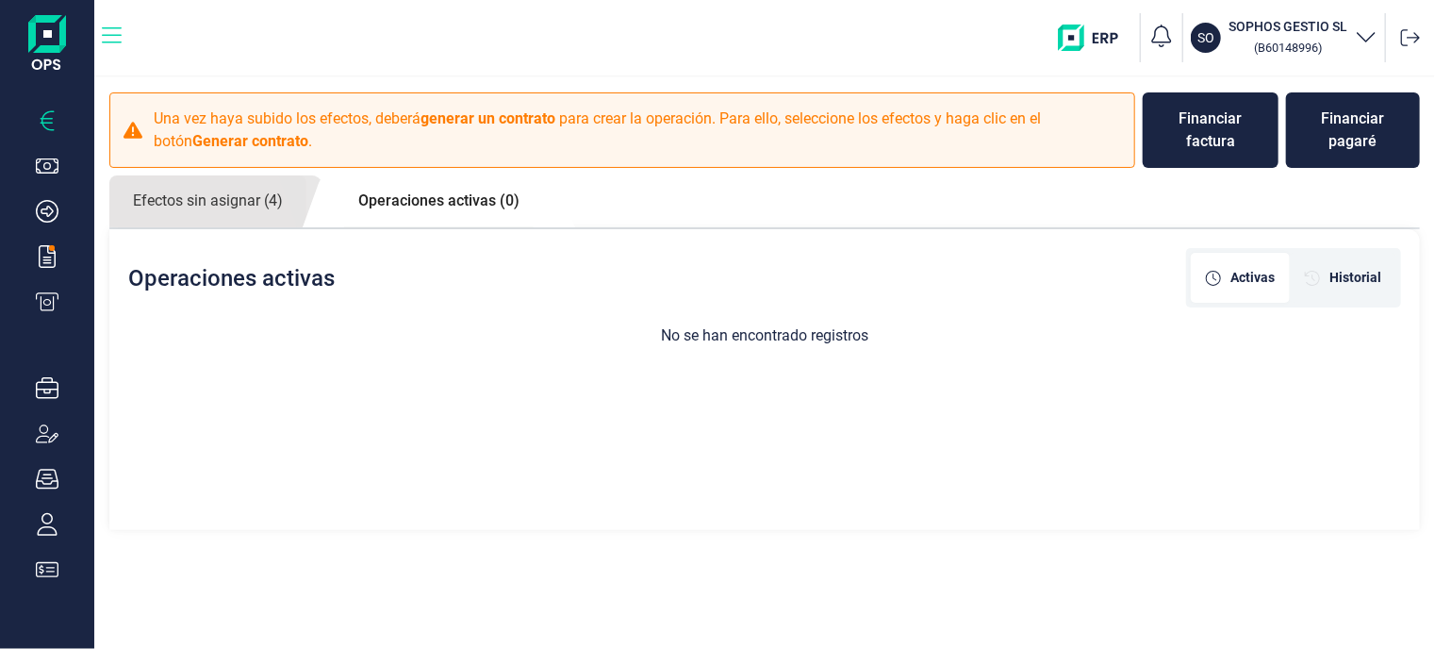
click at [120, 33] on icon "button" at bounding box center [112, 36] width 20 height 23
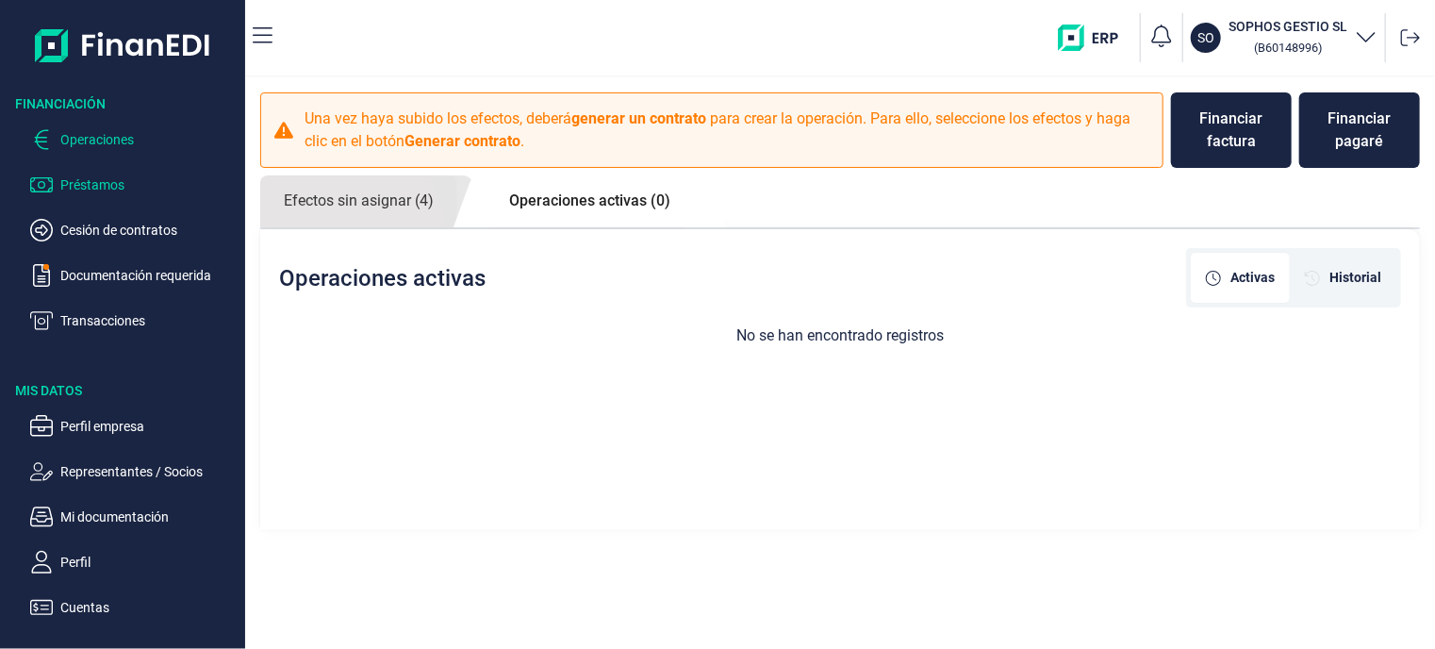
click at [107, 187] on p "Préstamos" at bounding box center [148, 184] width 177 height 23
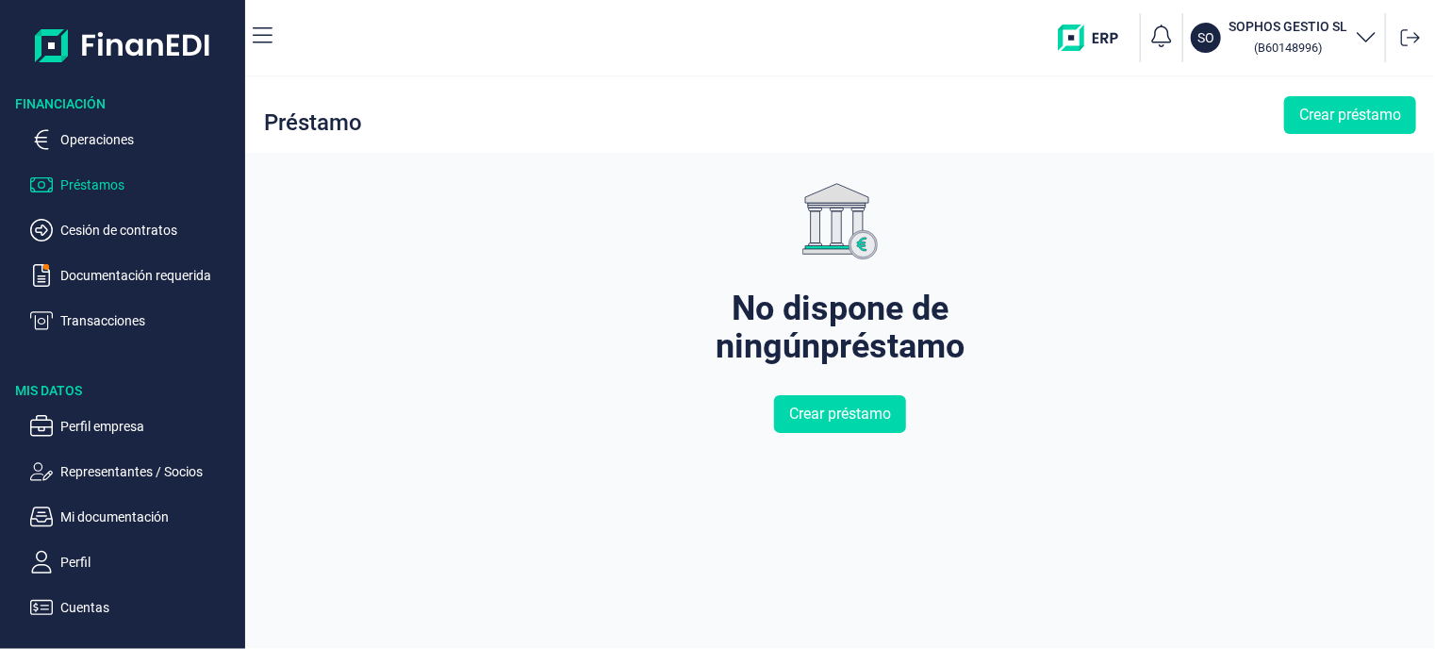
click at [1107, 37] on img "button" at bounding box center [1095, 38] width 74 height 26
